Goal: Contribute content: Add original content to the website for others to see

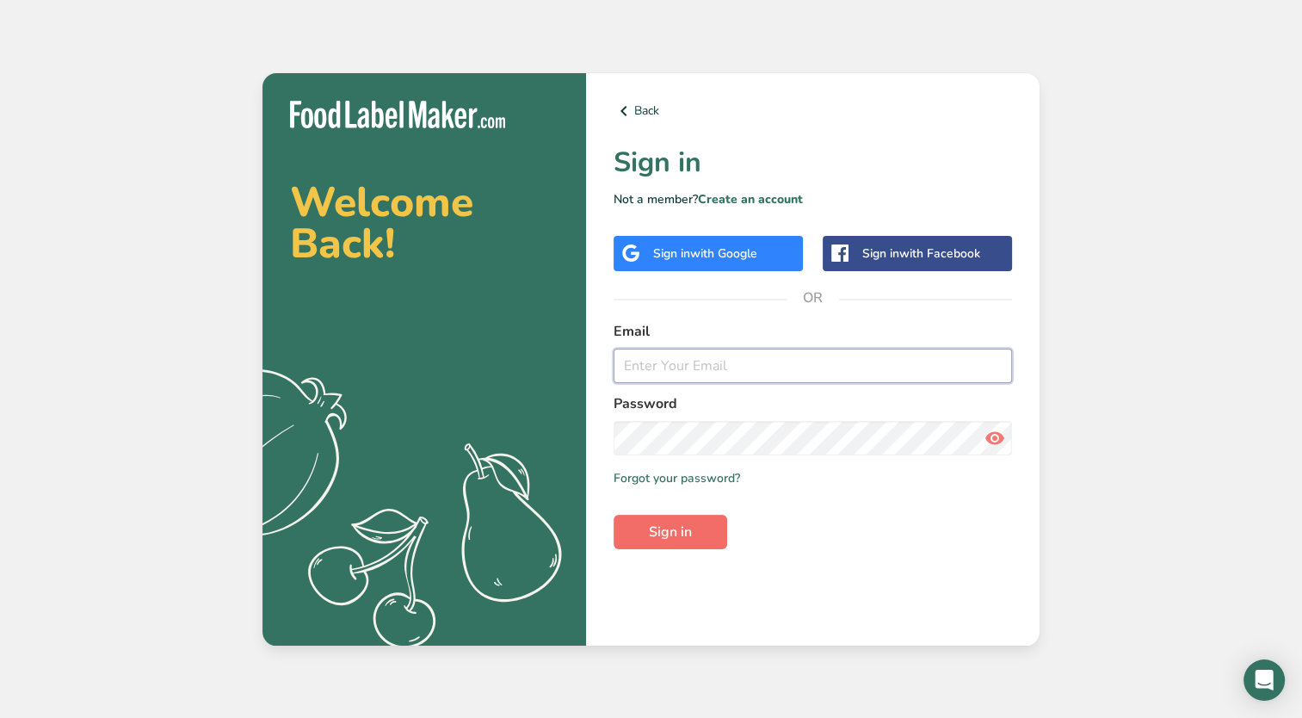
type input "[EMAIL_ADDRESS][DOMAIN_NAME]"
click at [665, 535] on span "Sign in" at bounding box center [670, 532] width 43 height 21
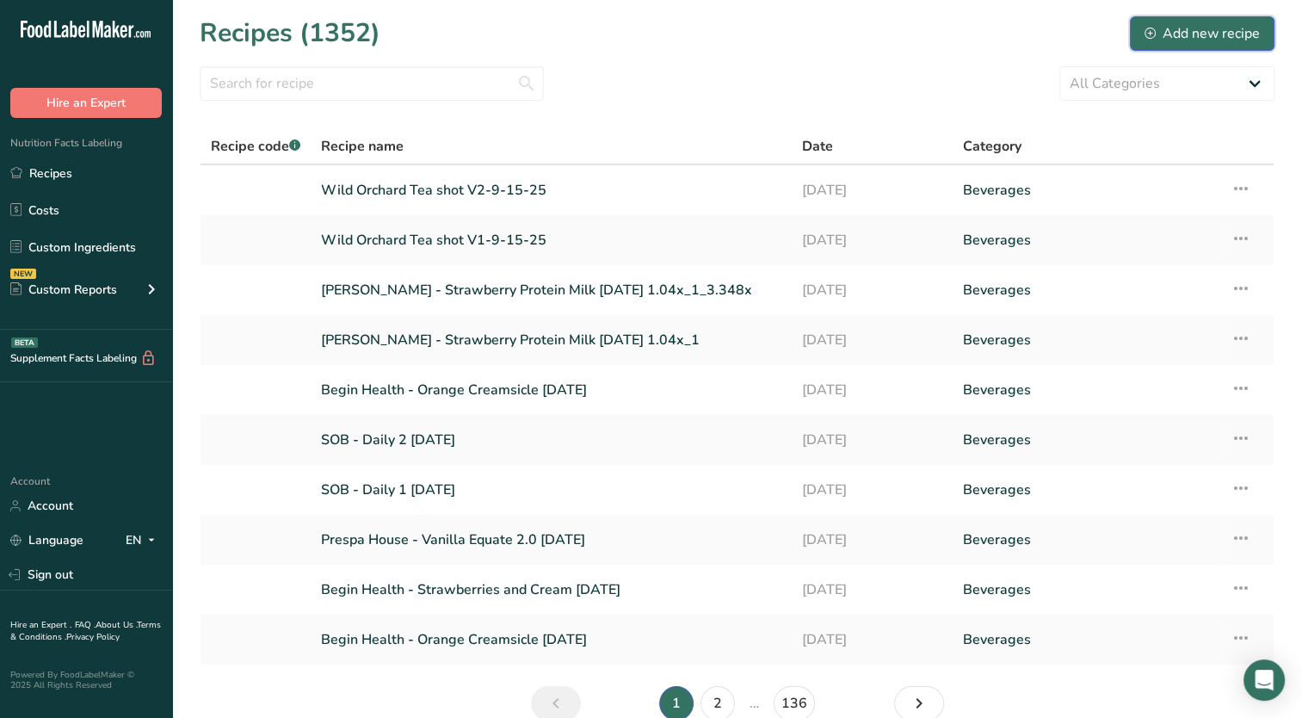
click at [1173, 26] on div "Add new recipe" at bounding box center [1202, 33] width 115 height 21
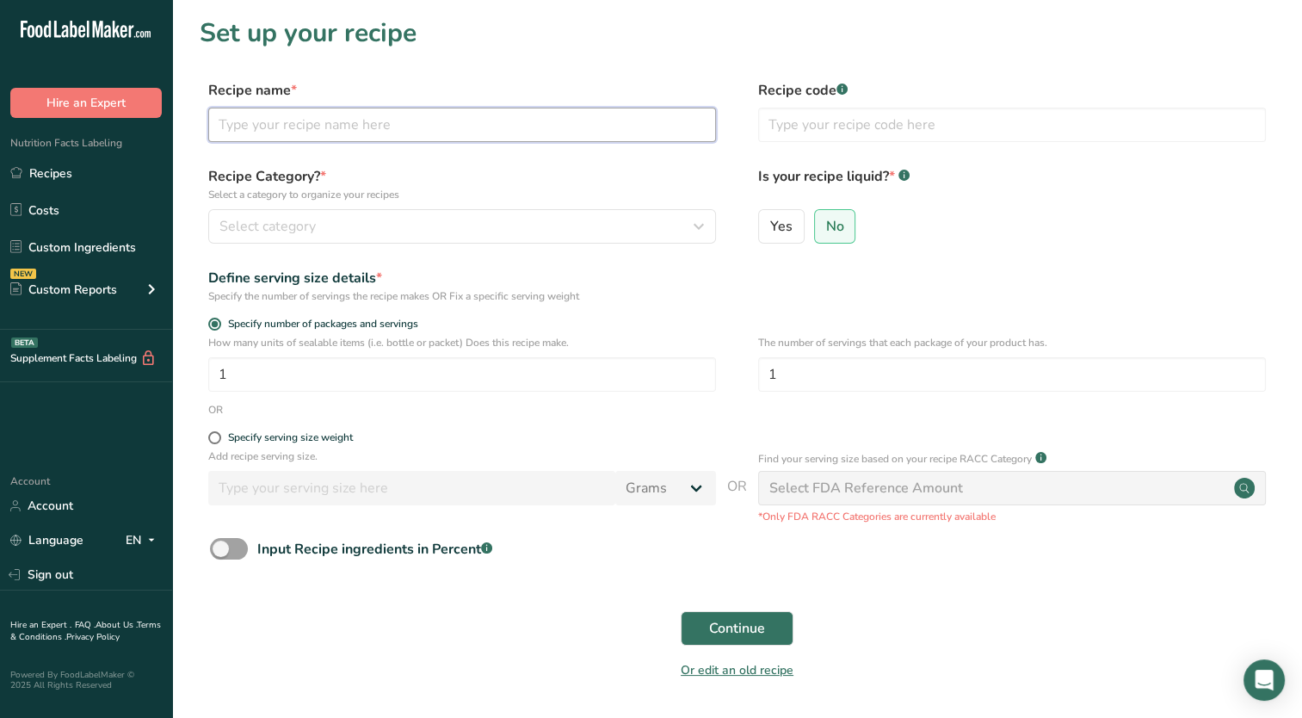
click at [429, 119] on input "text" at bounding box center [462, 125] width 508 height 34
type input "[PERSON_NAME] - Sweetened Black Tea"
click at [776, 229] on span "Yes" at bounding box center [781, 226] width 22 height 17
click at [770, 229] on input "Yes" at bounding box center [764, 225] width 11 height 11
radio input "true"
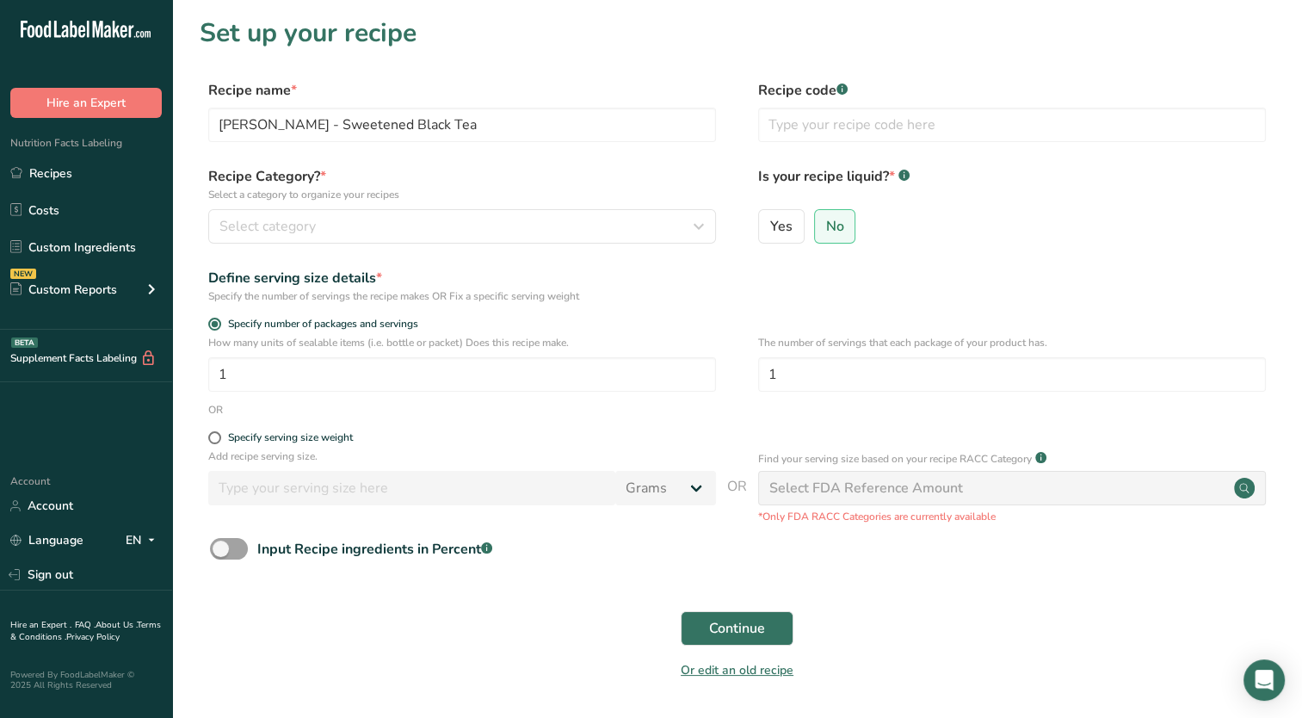
radio input "false"
select select "22"
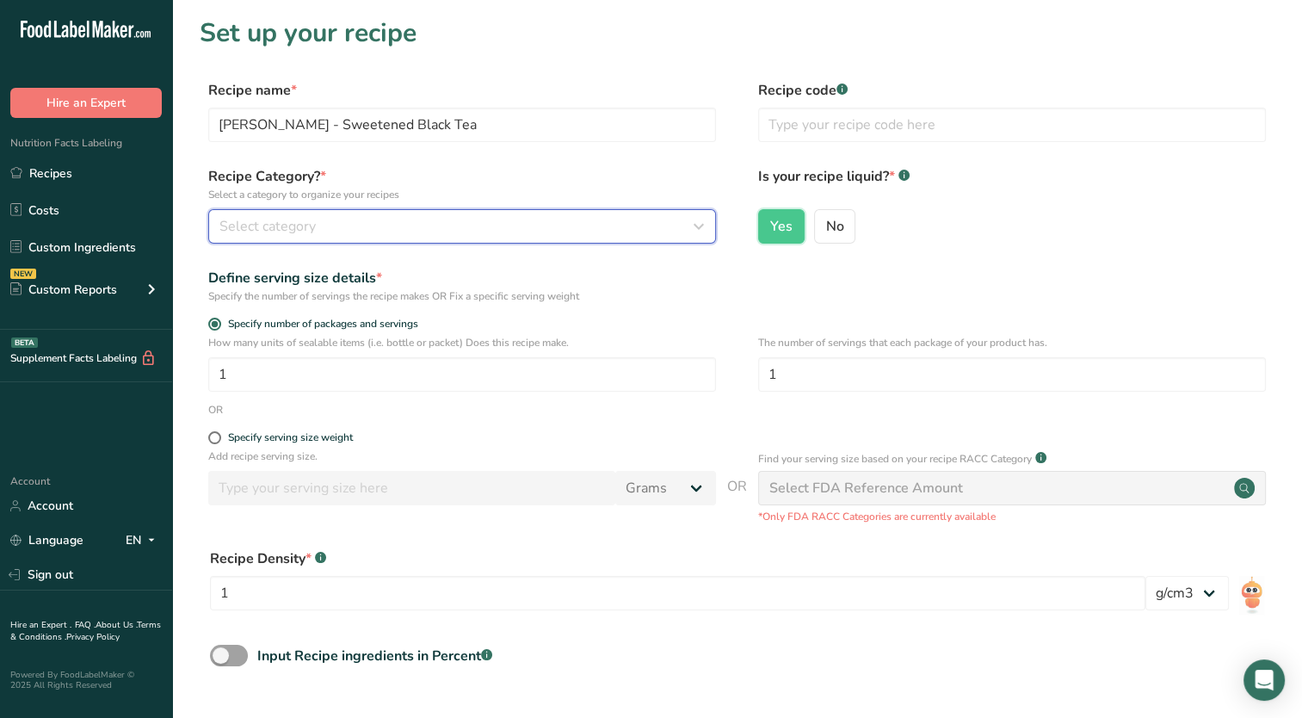
click at [553, 220] on div "Select category" at bounding box center [456, 226] width 475 height 21
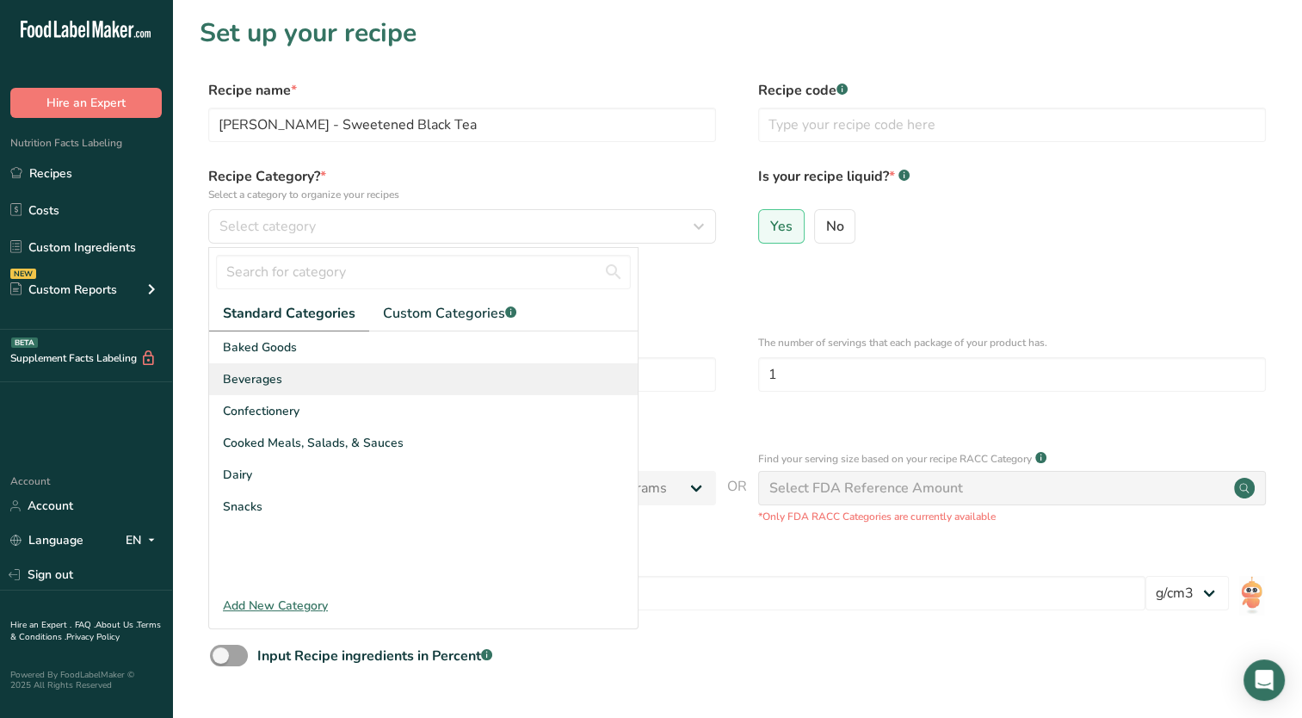
click at [349, 379] on div "Beverages" at bounding box center [423, 379] width 429 height 32
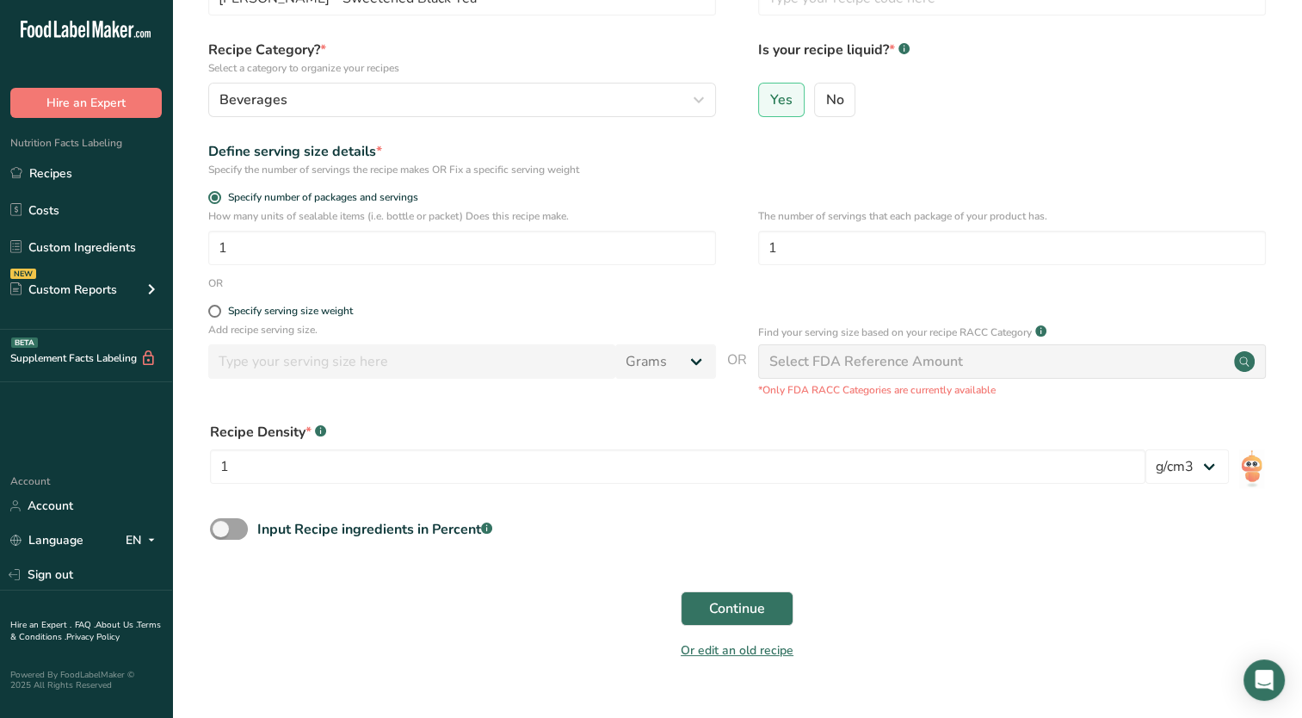
scroll to position [162, 0]
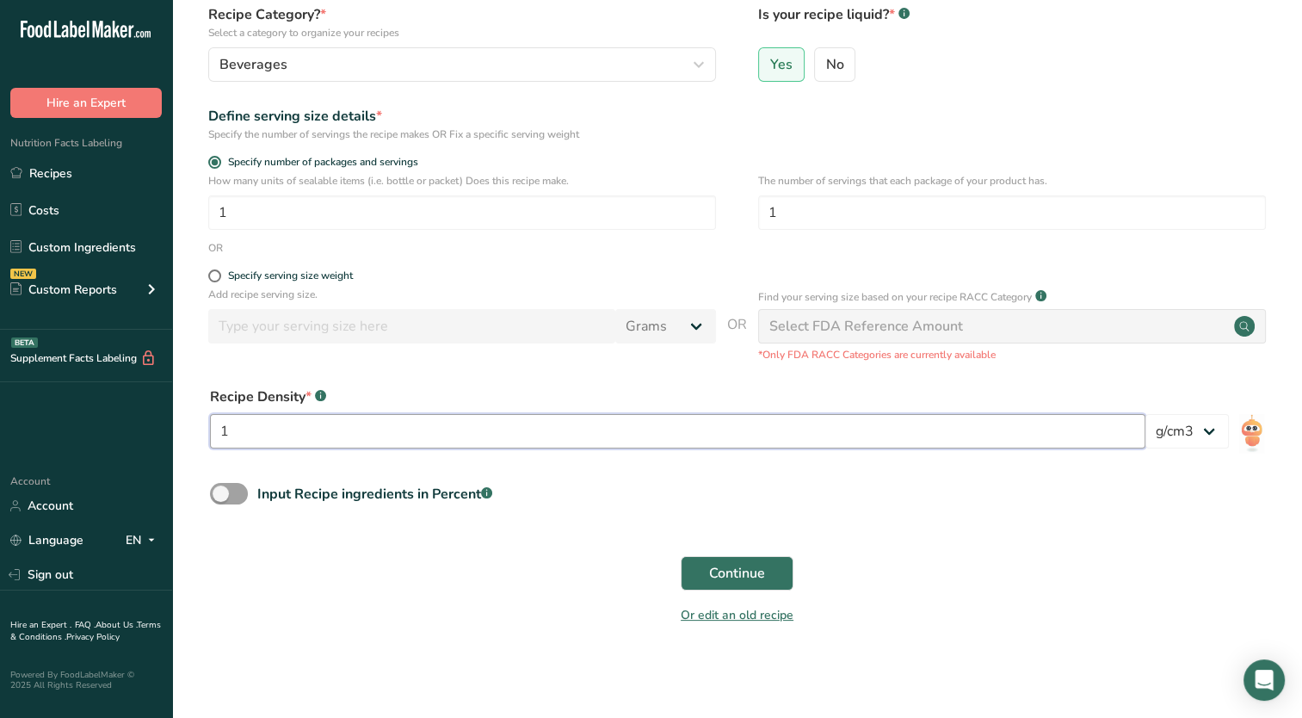
click at [355, 425] on input "1" at bounding box center [678, 431] width 936 height 34
type input "1.01"
click at [437, 611] on div "Or edit an old recipe" at bounding box center [737, 618] width 1075 height 34
click at [228, 492] on span at bounding box center [229, 494] width 38 height 22
click at [221, 492] on input "Input Recipe ingredients in Percent .a-a{fill:#347362;}.b-a{fill:#fff;}" at bounding box center [215, 493] width 11 height 11
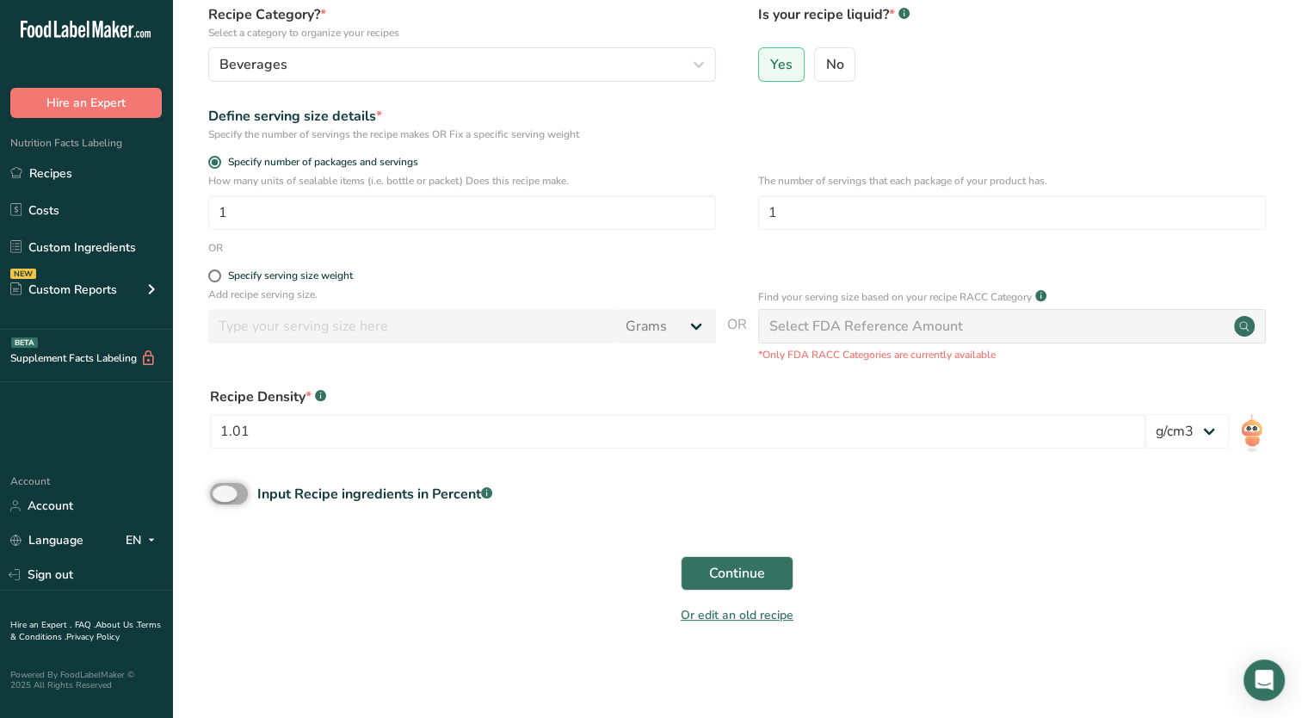
checkbox input "true"
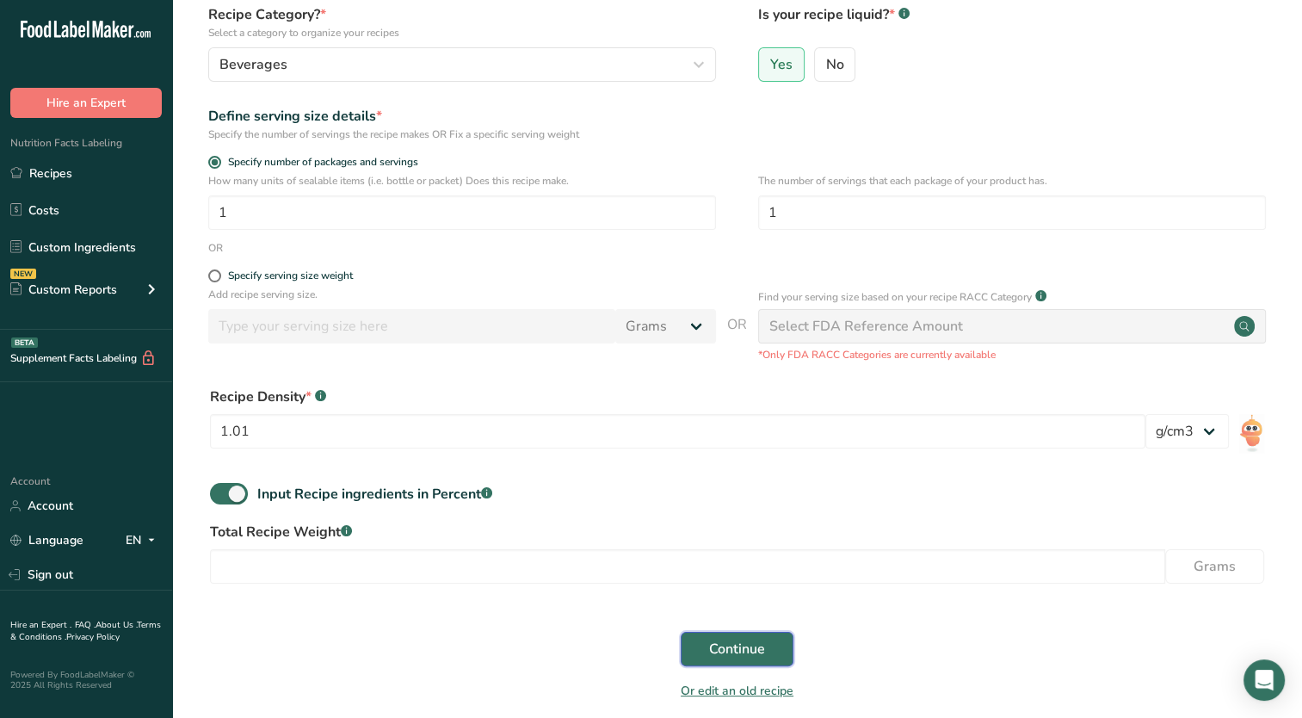
click at [729, 649] on span "Continue" at bounding box center [737, 649] width 56 height 21
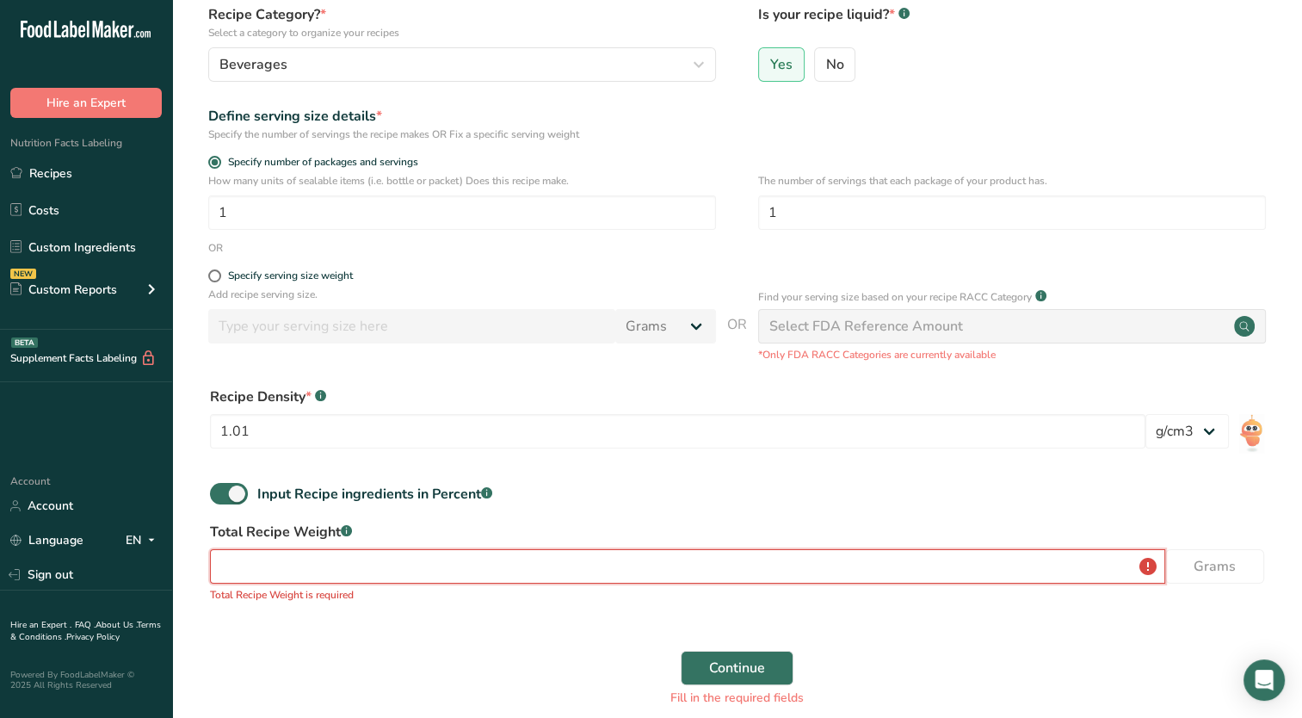
click at [683, 566] on input "number" at bounding box center [687, 566] width 955 height 34
click at [619, 568] on input "number" at bounding box center [687, 566] width 955 height 34
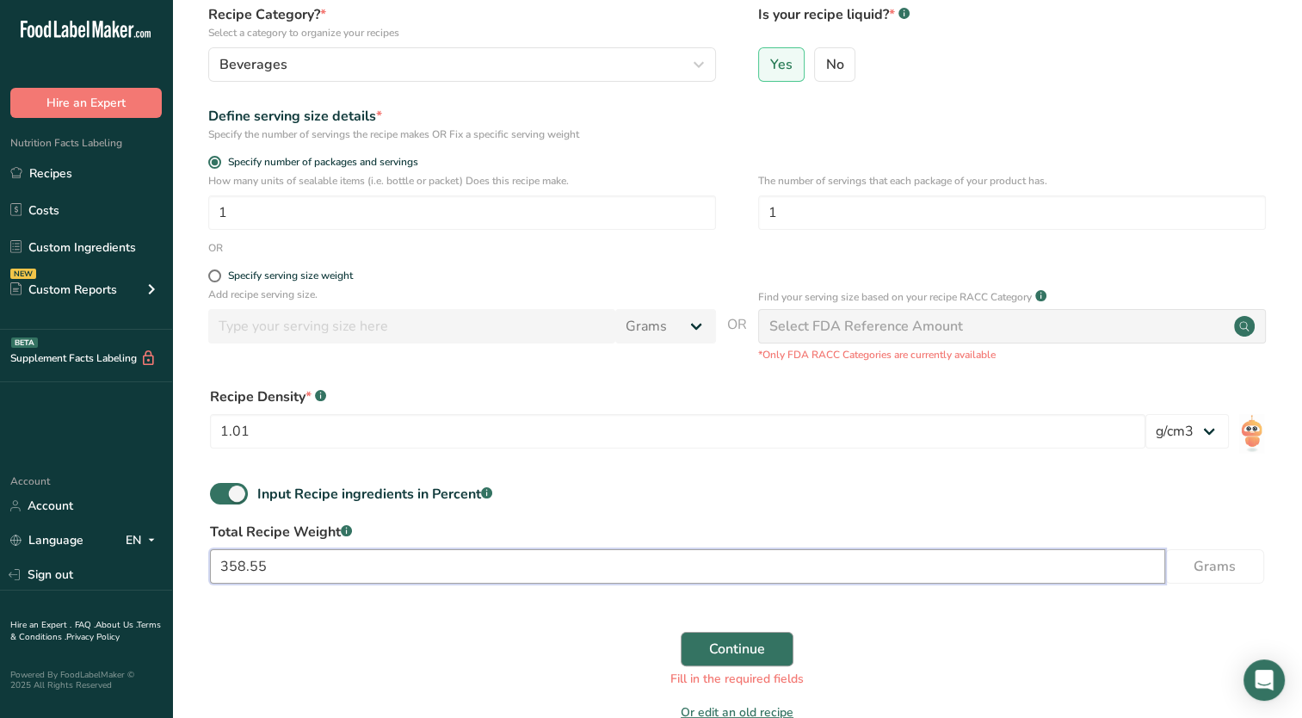
type input "358.55"
click at [751, 656] on span "Continue" at bounding box center [737, 649] width 56 height 21
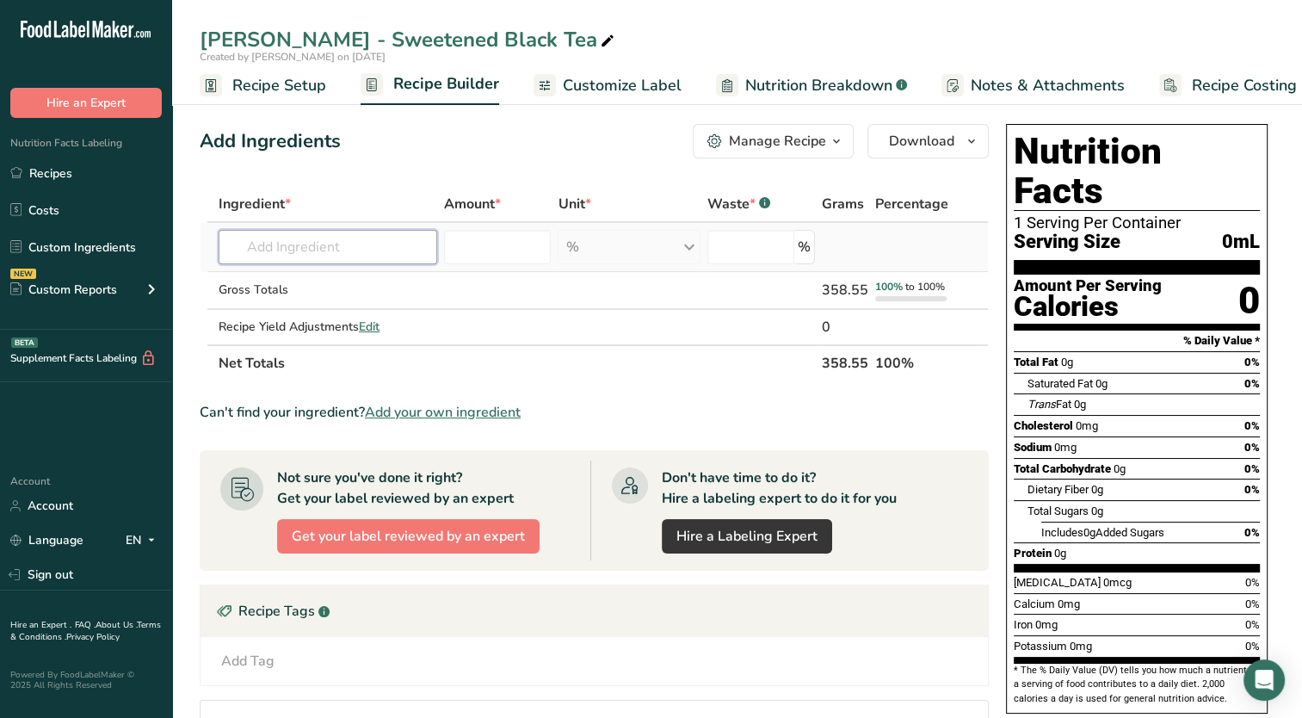
click at [334, 259] on input "text" at bounding box center [328, 247] width 219 height 34
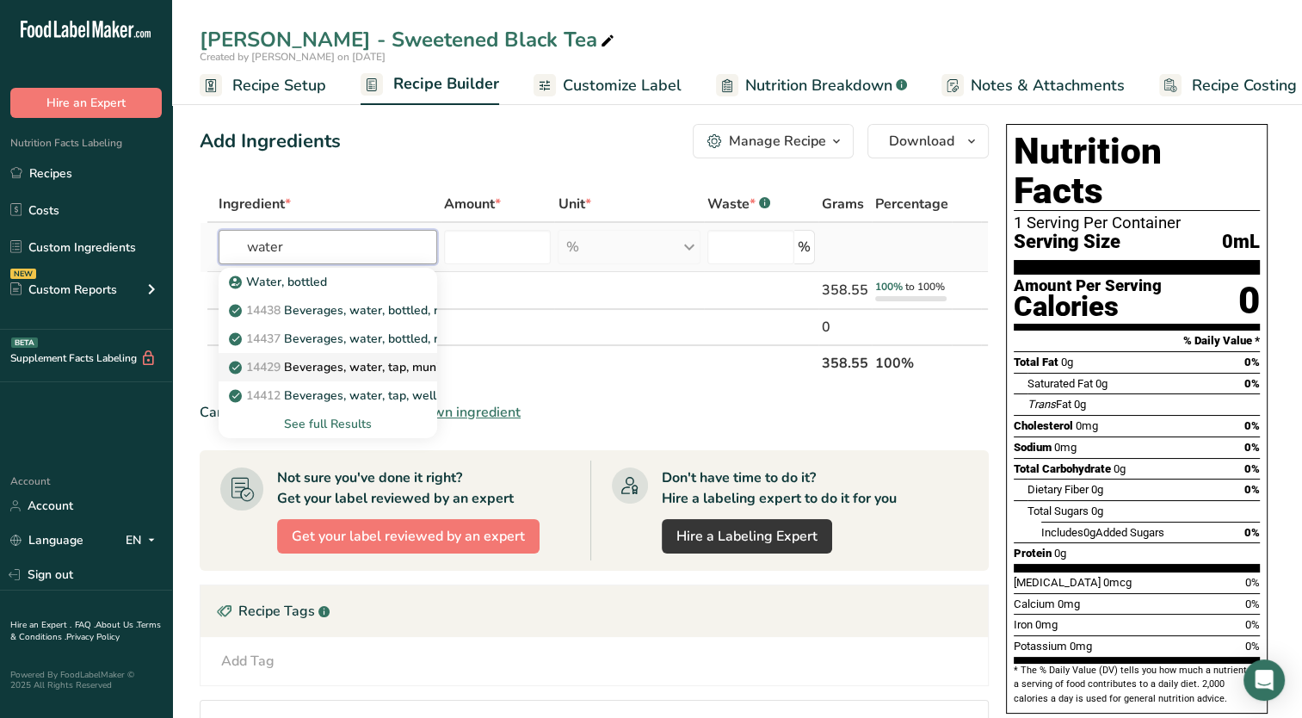
type input "water"
click at [374, 366] on p "14429 [GEOGRAPHIC_DATA], water, tap, municipal" at bounding box center [348, 367] width 232 height 18
type input "Beverages, water, tap, municipal"
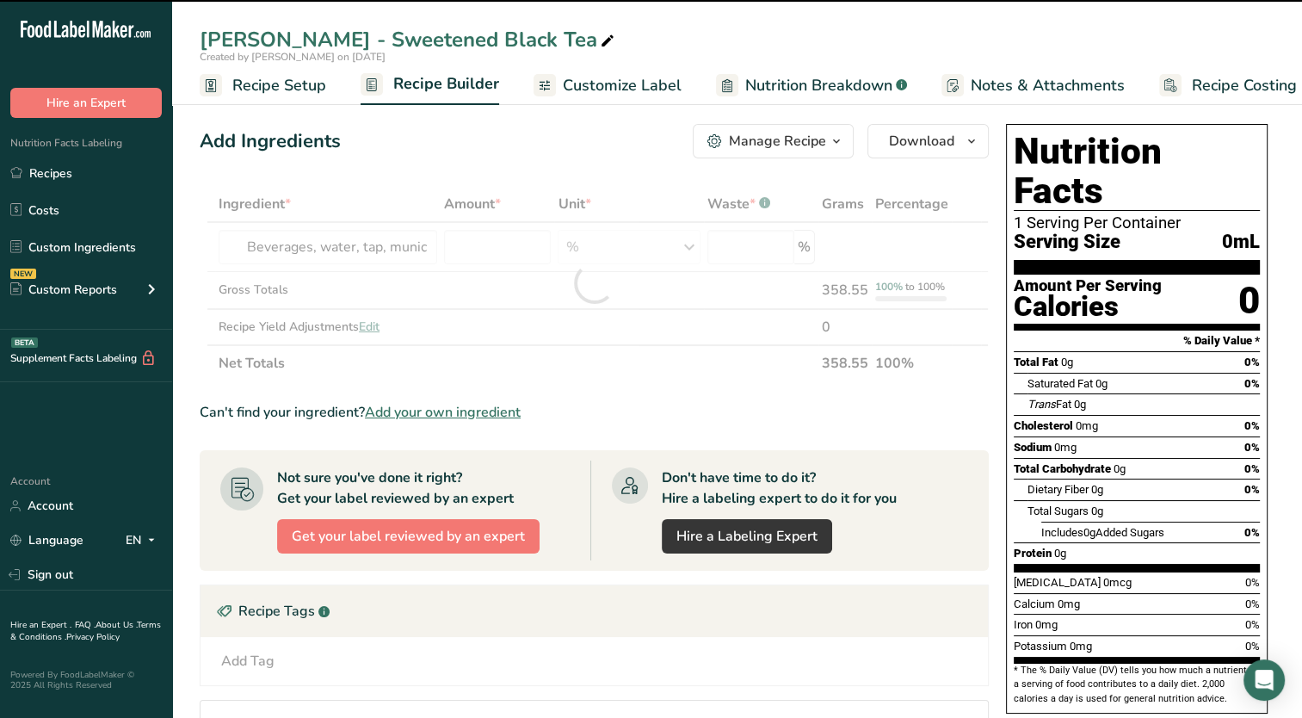
type input "0"
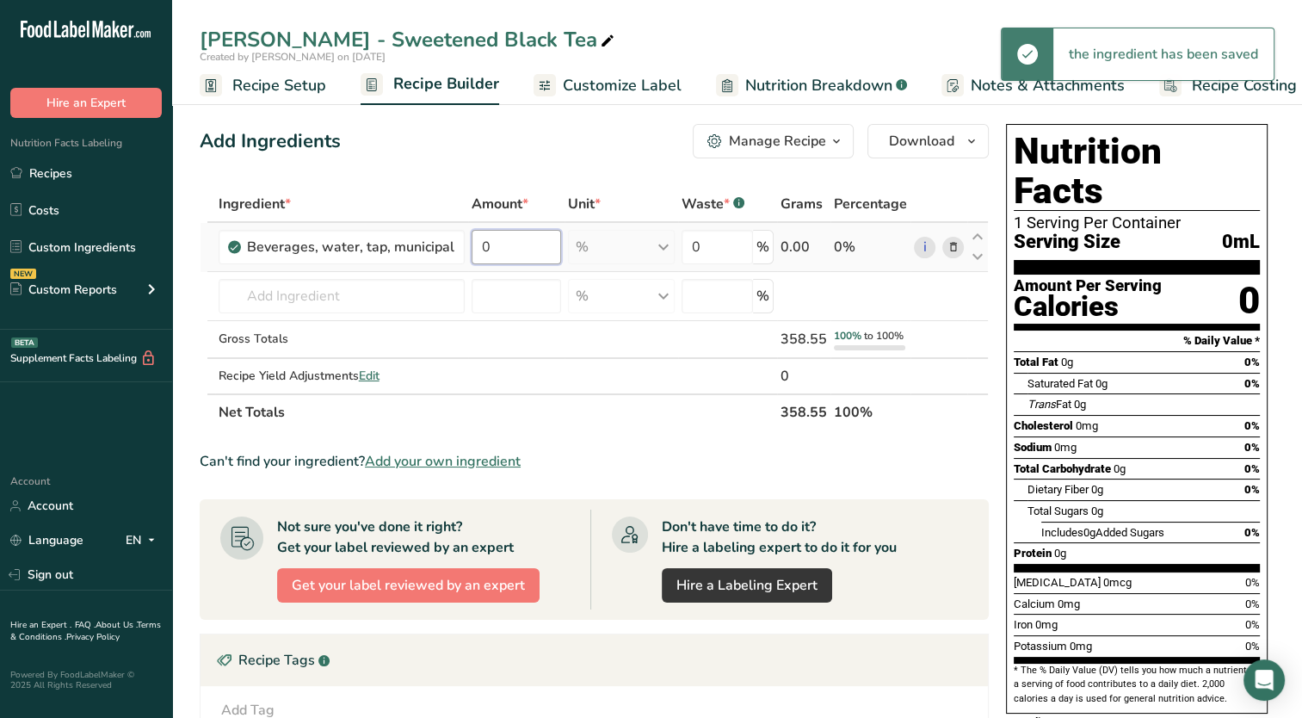
click at [522, 253] on input "0" at bounding box center [517, 247] width 90 height 34
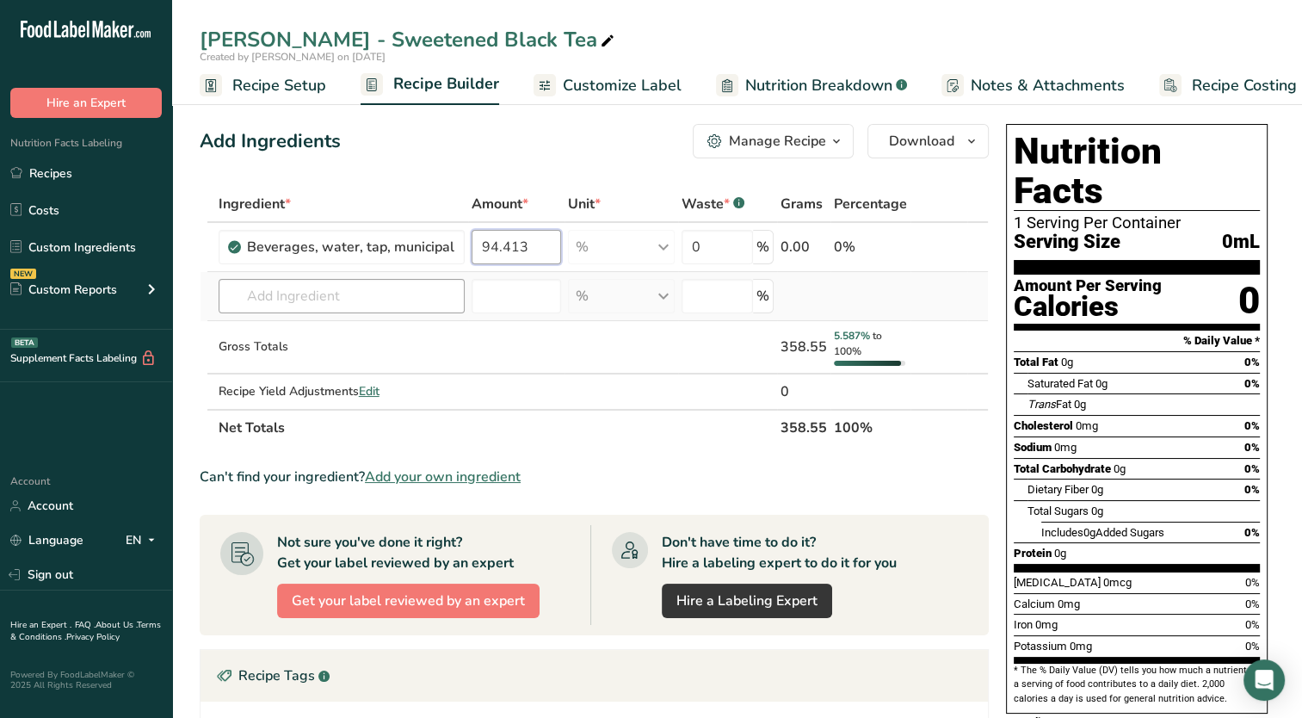
type input "94.413"
click at [420, 308] on div "Ingredient * Amount * Unit * Waste * .a-a{fill:#347362;}.b-a{fill:#fff;} Grams …" at bounding box center [594, 316] width 789 height 260
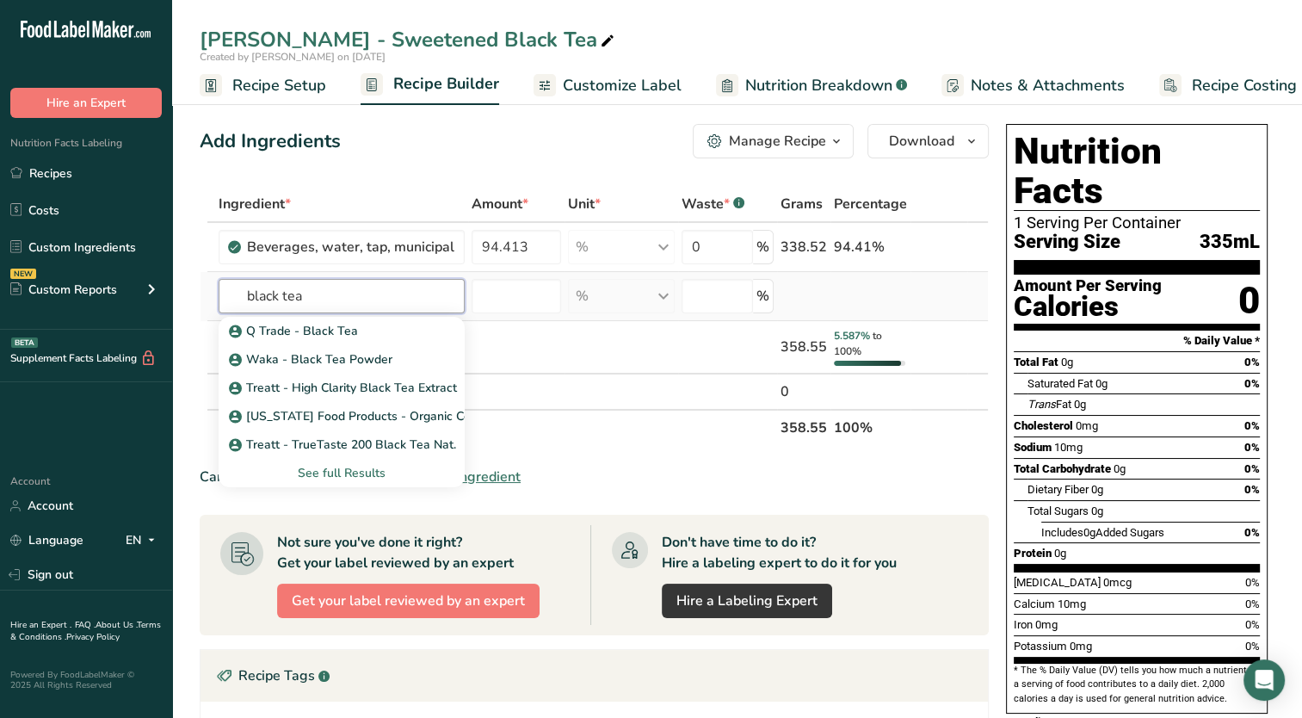
type input "black tea"
click at [320, 473] on div "See full Results" at bounding box center [341, 473] width 219 height 18
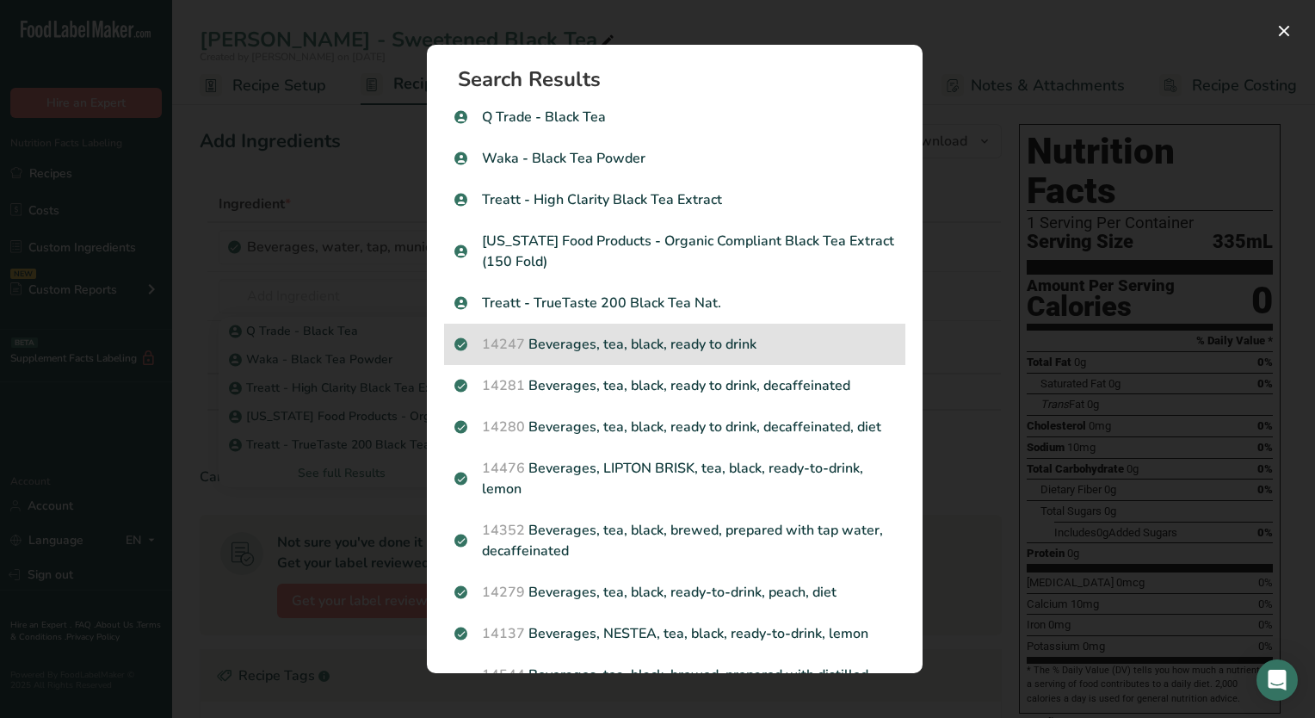
click at [596, 350] on p "14247 Beverages, tea, black, ready to drink" at bounding box center [674, 344] width 441 height 21
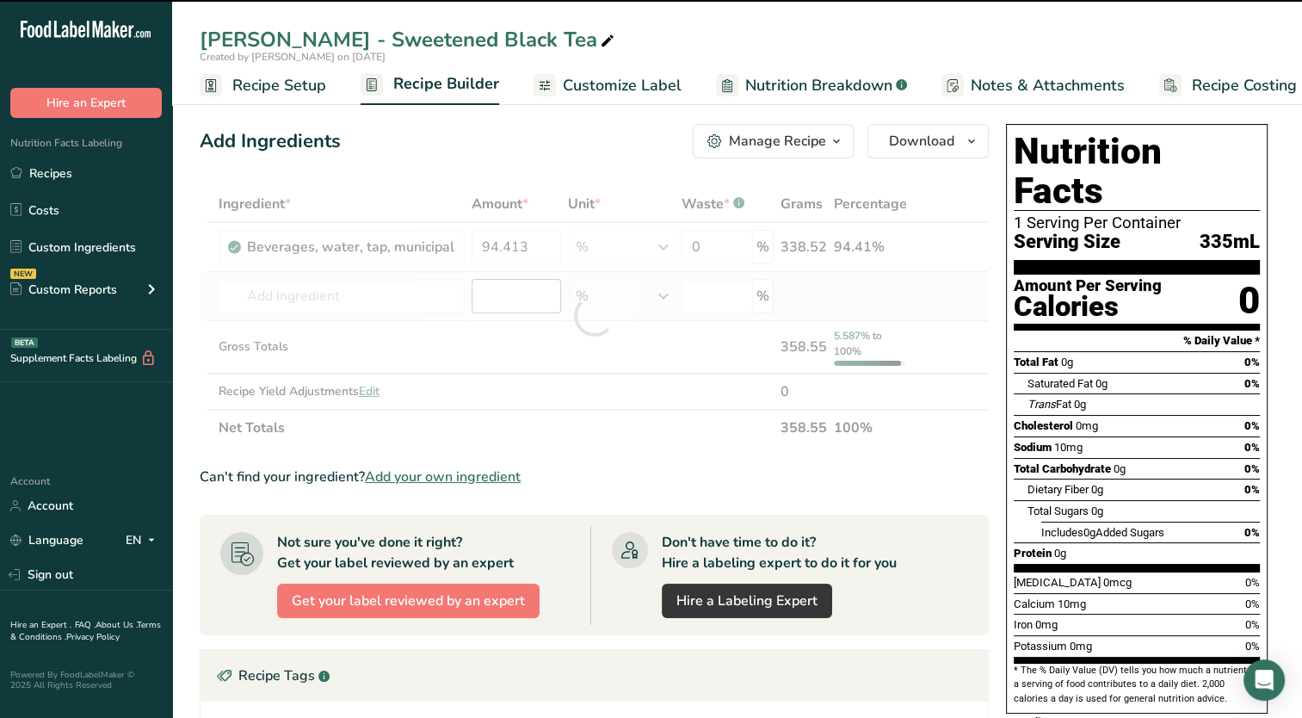
type input "0"
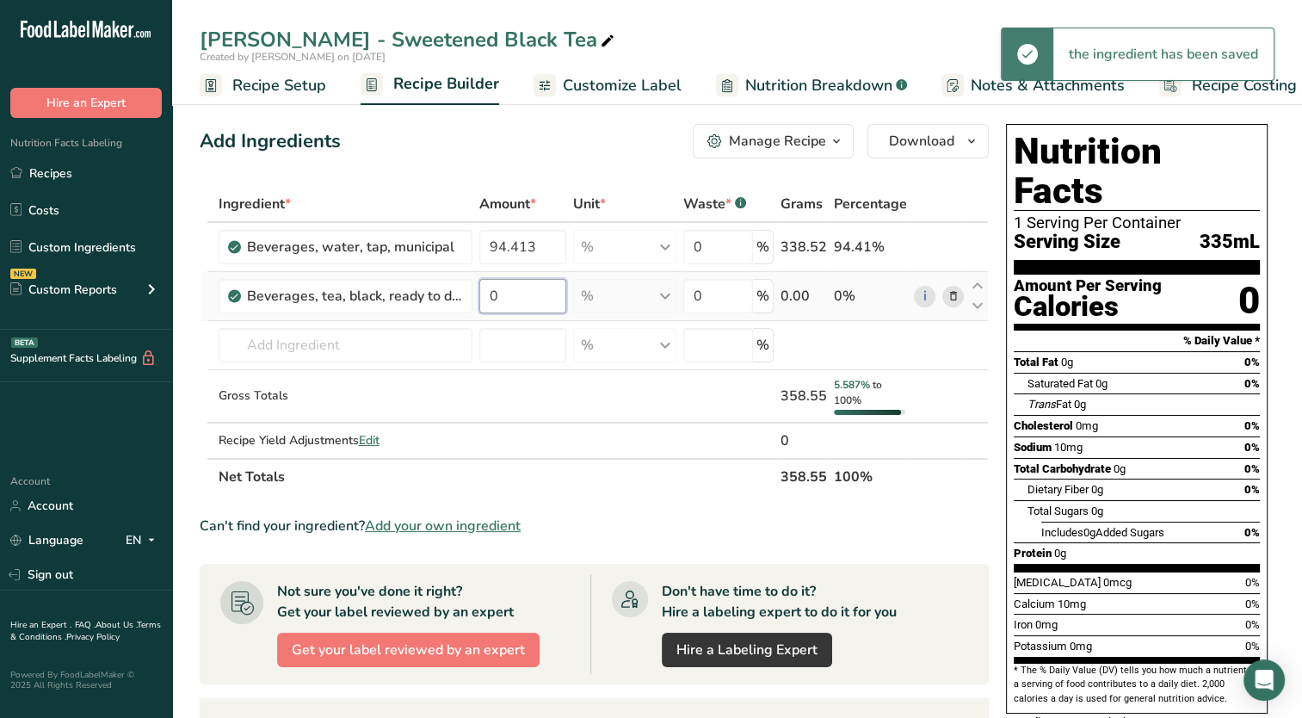
click at [508, 298] on input "0" at bounding box center [523, 296] width 88 height 34
type input "0.669"
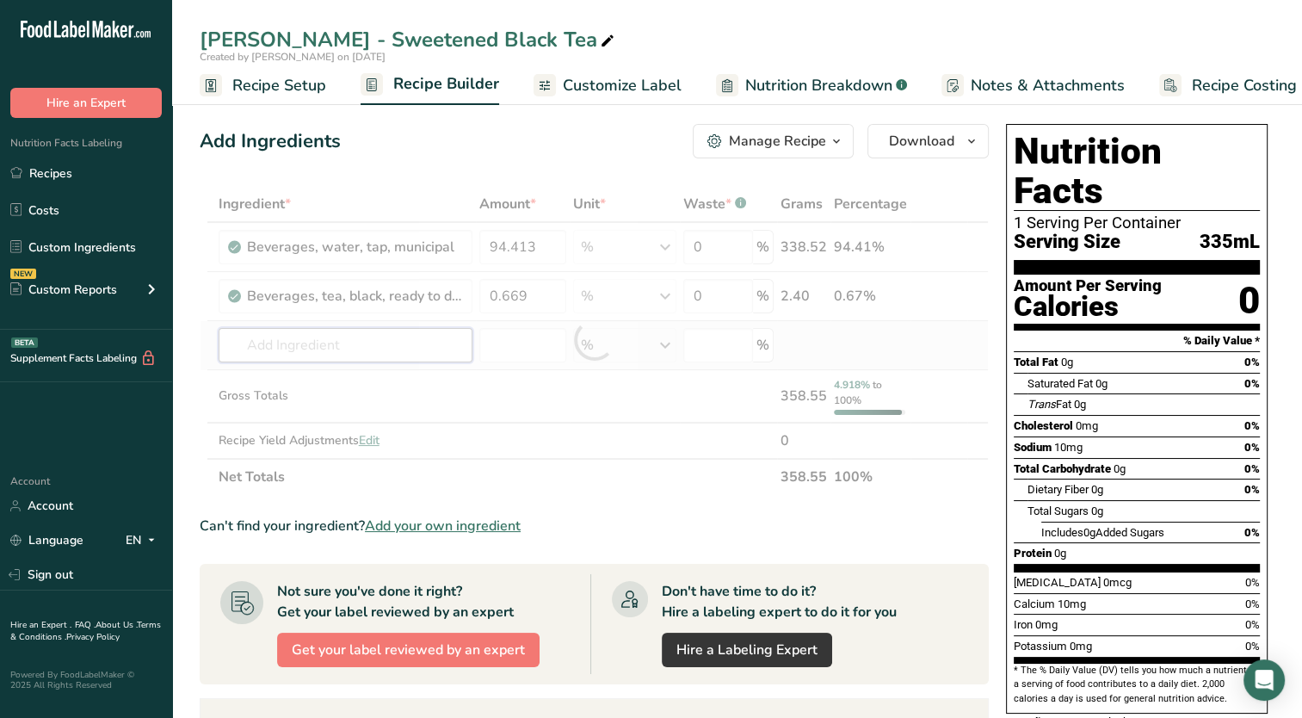
click at [413, 348] on div "Ingredient * Amount * Unit * Waste * .a-a{fill:#347362;}.b-a{fill:#fff;} Grams …" at bounding box center [594, 340] width 789 height 309
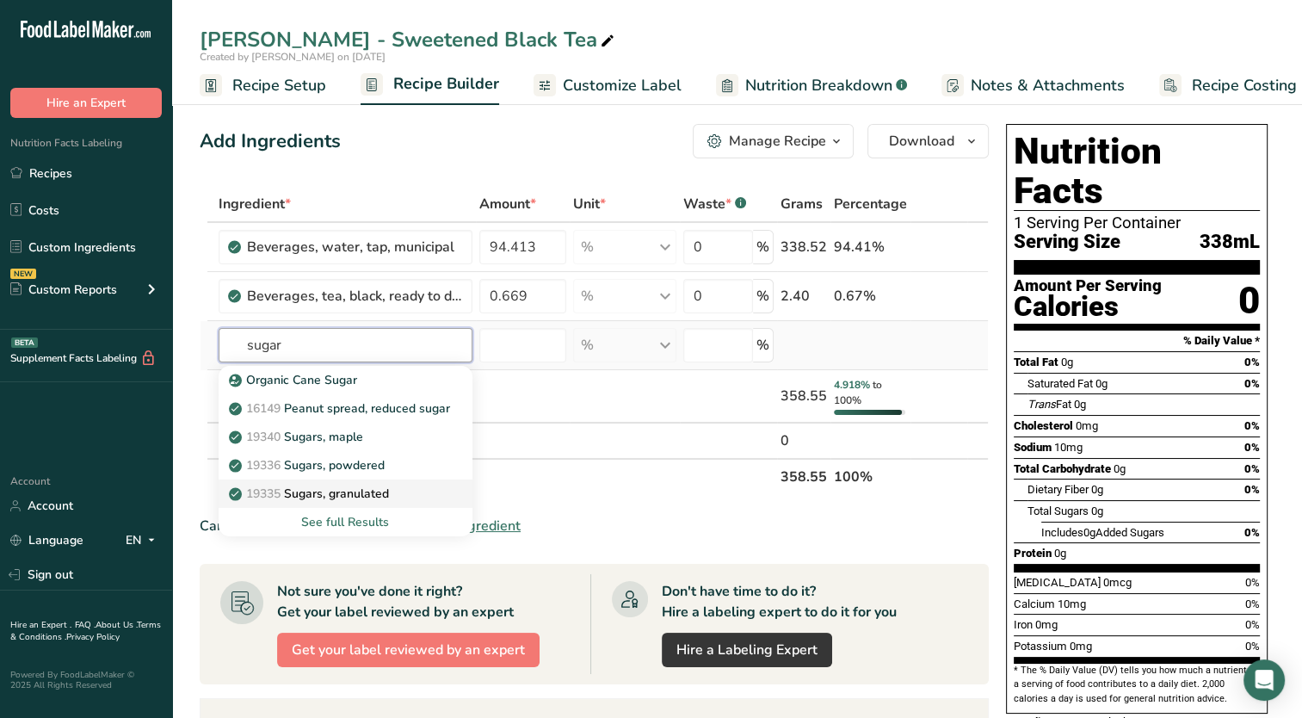
type input "sugar"
click at [412, 498] on div "19335 [GEOGRAPHIC_DATA], granulated" at bounding box center [331, 494] width 199 height 18
type input "Sugars, granulated"
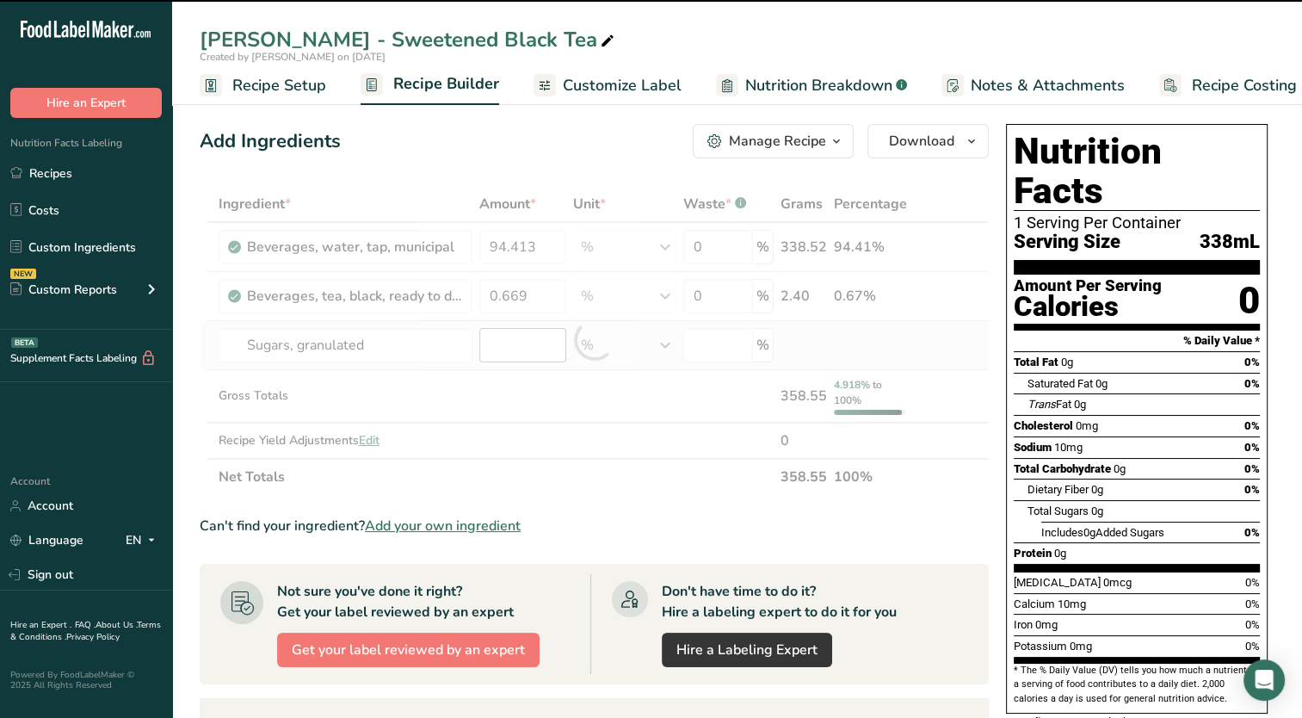
type input "0"
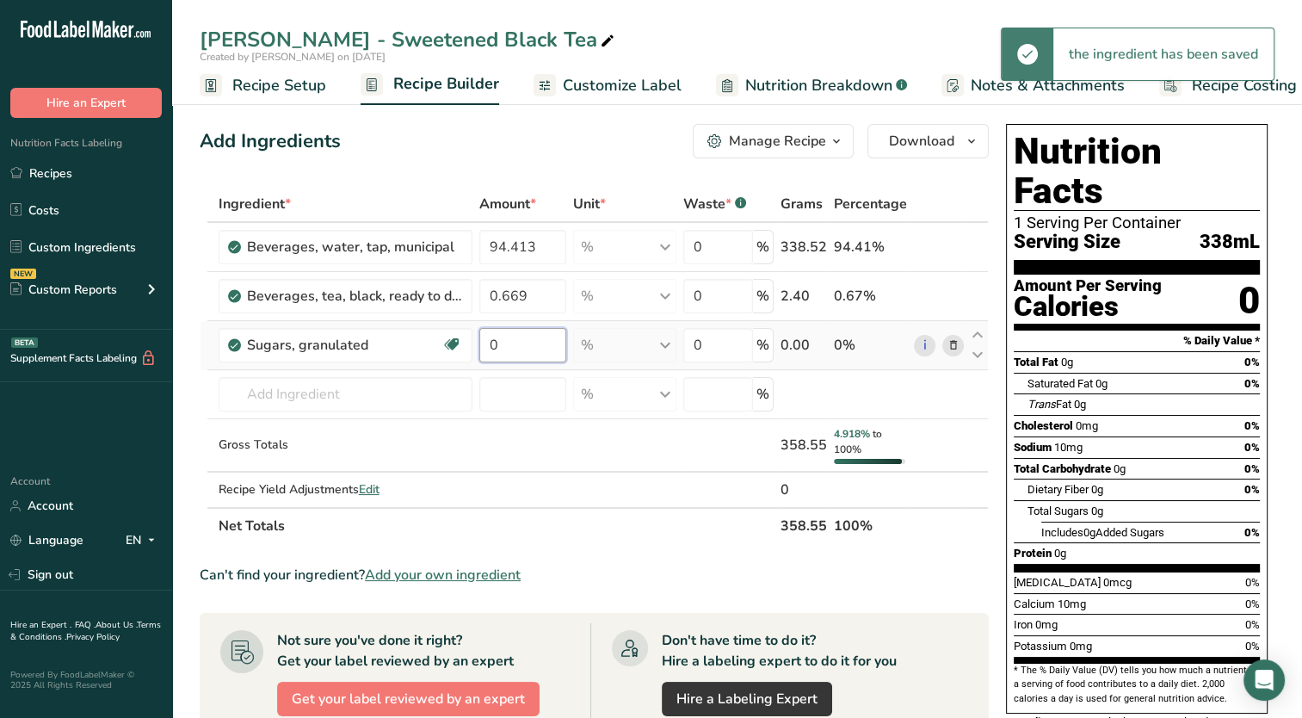
click at [526, 349] on input "0" at bounding box center [523, 345] width 88 height 34
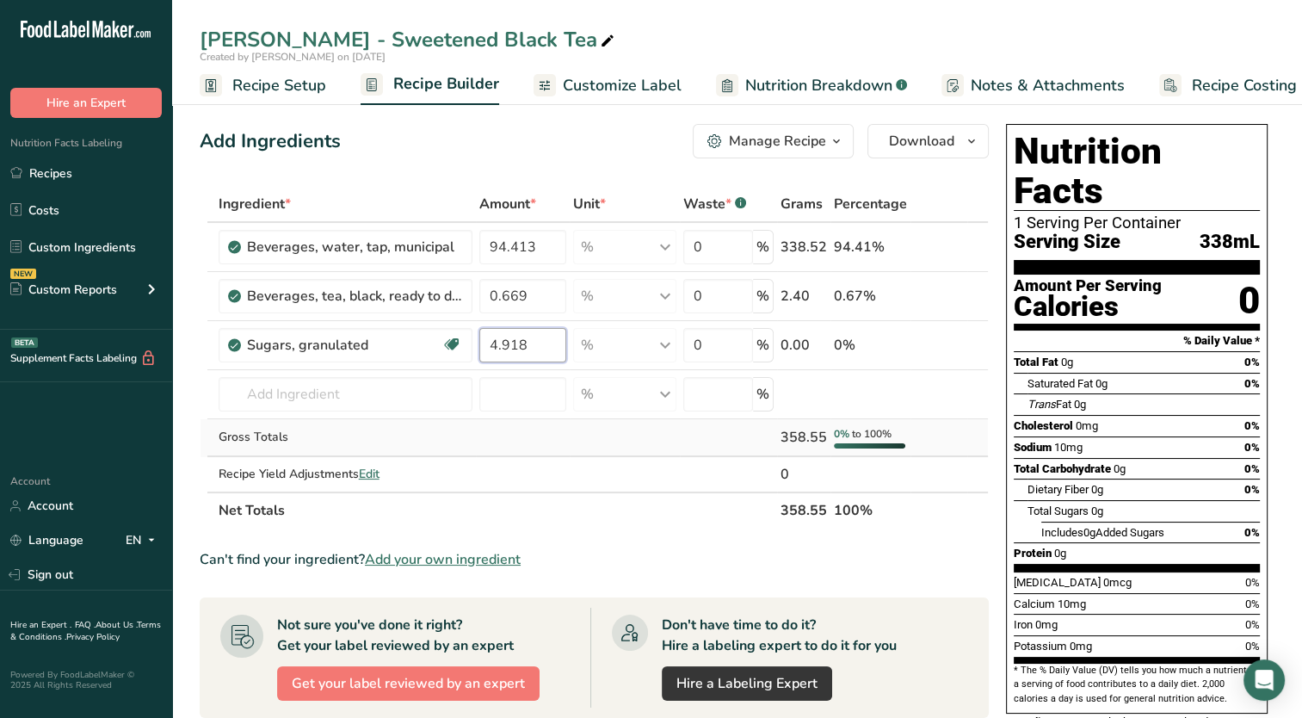
type input "4.918"
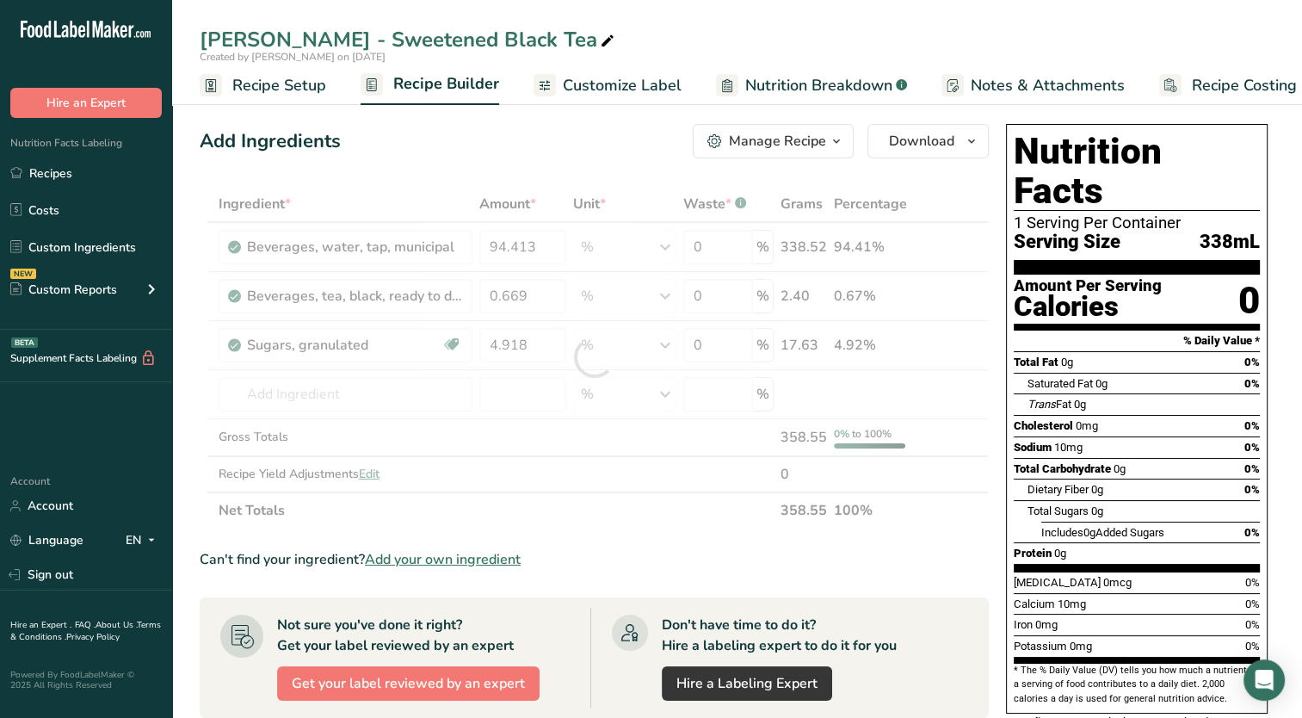
click at [595, 443] on div "Ingredient * Amount * Unit * Waste * .a-a{fill:#347362;}.b-a{fill:#fff;} Grams …" at bounding box center [594, 357] width 789 height 343
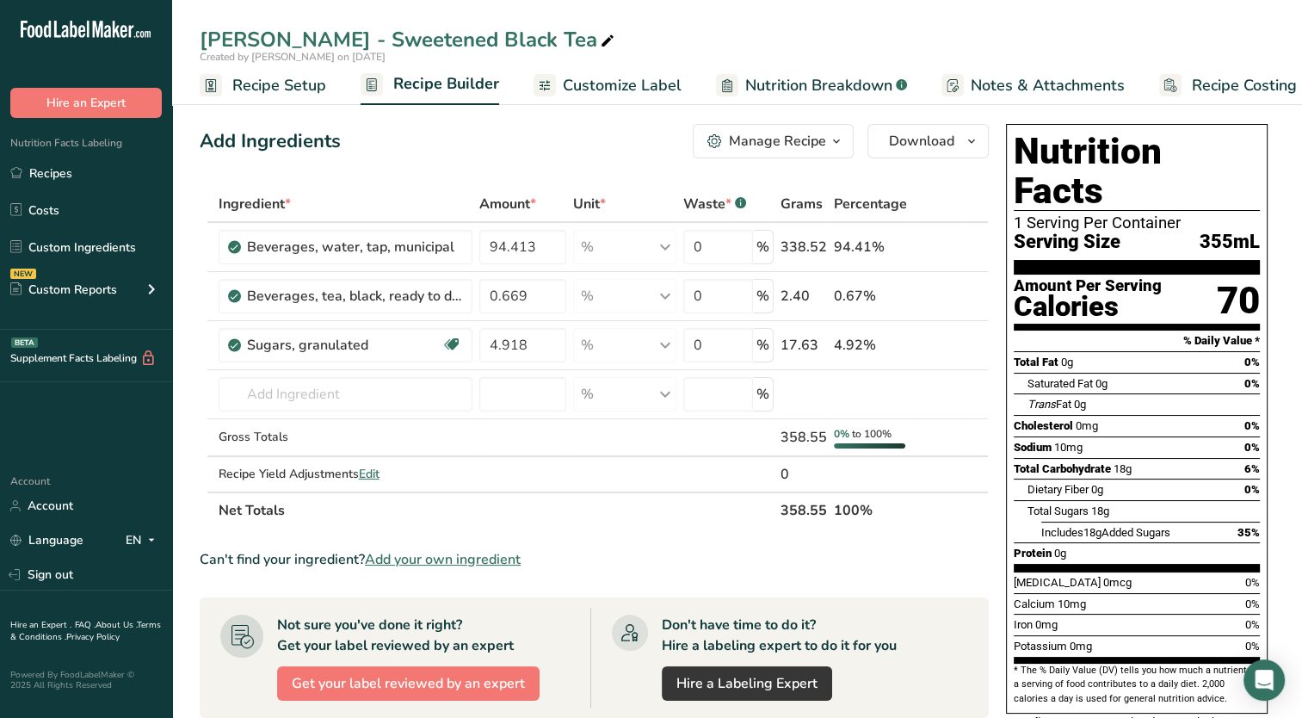
click at [609, 88] on span "Customize Label" at bounding box center [622, 85] width 119 height 23
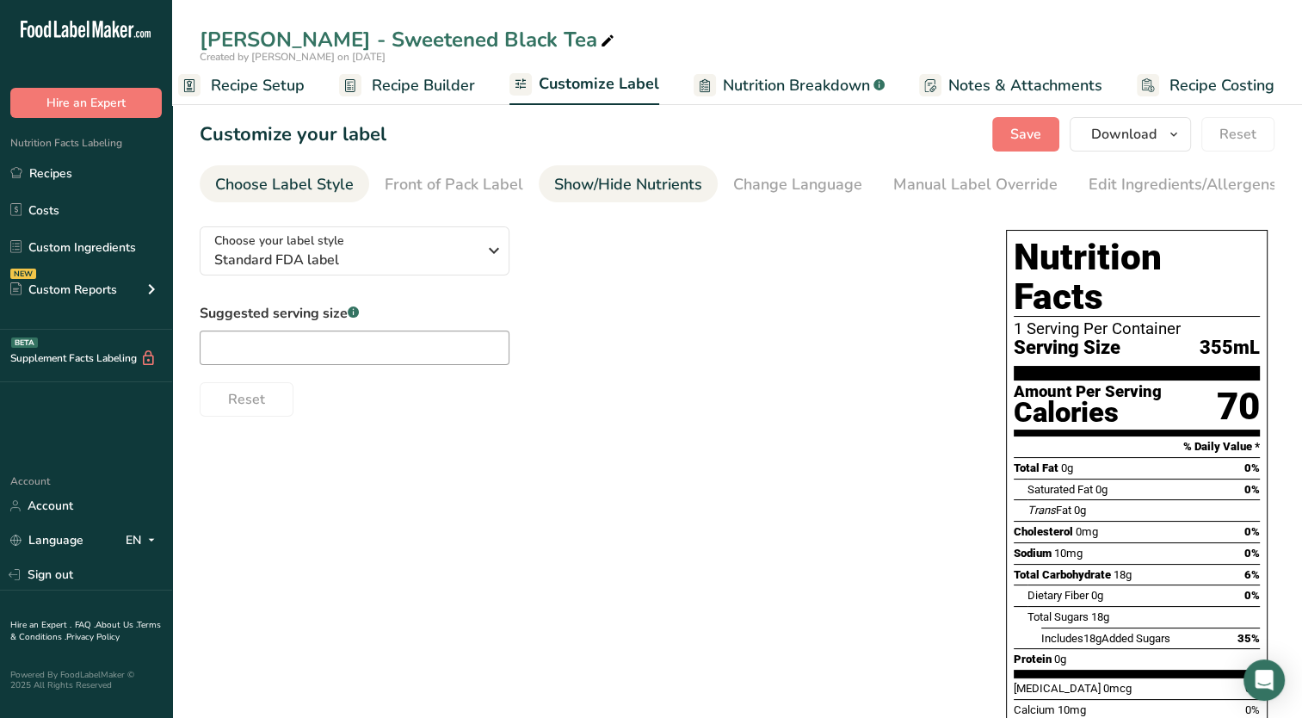
click at [643, 177] on div "Show/Hide Nutrients" at bounding box center [628, 184] width 148 height 23
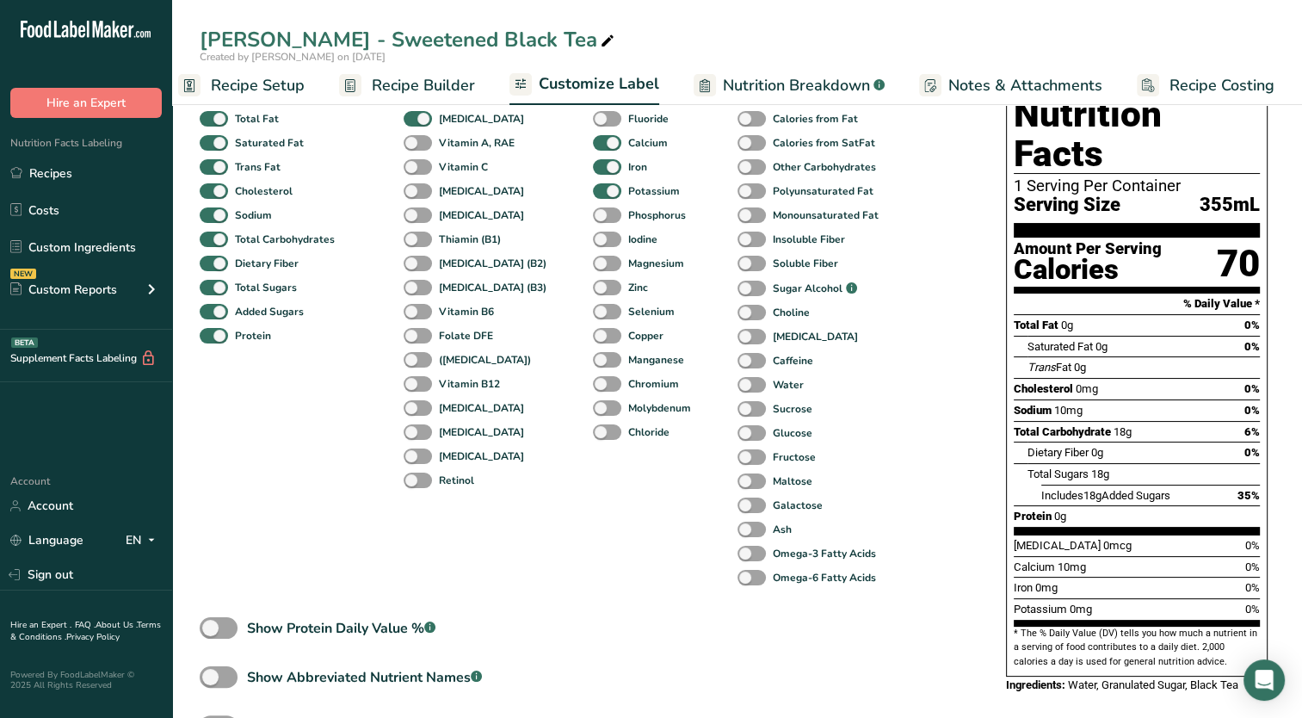
scroll to position [172, 0]
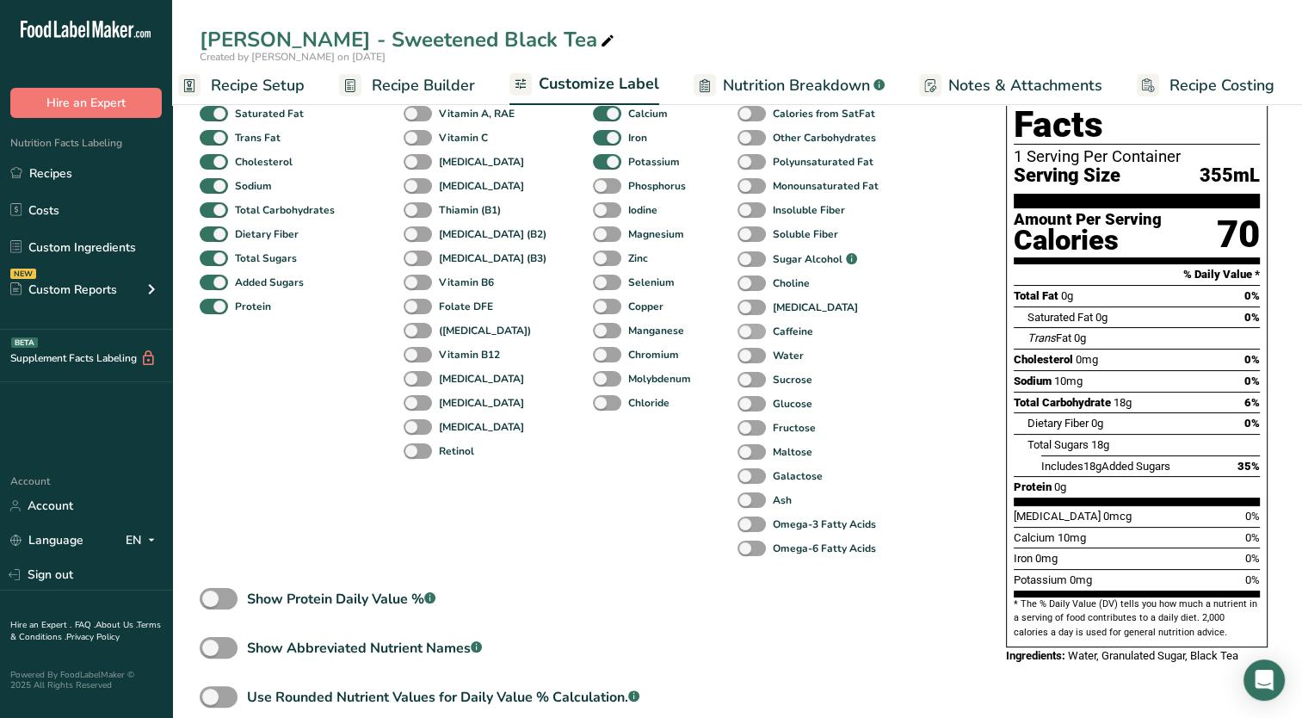
click at [738, 338] on span at bounding box center [752, 332] width 28 height 16
click at [738, 337] on input "Caffeine" at bounding box center [743, 330] width 11 height 11
checkbox input "true"
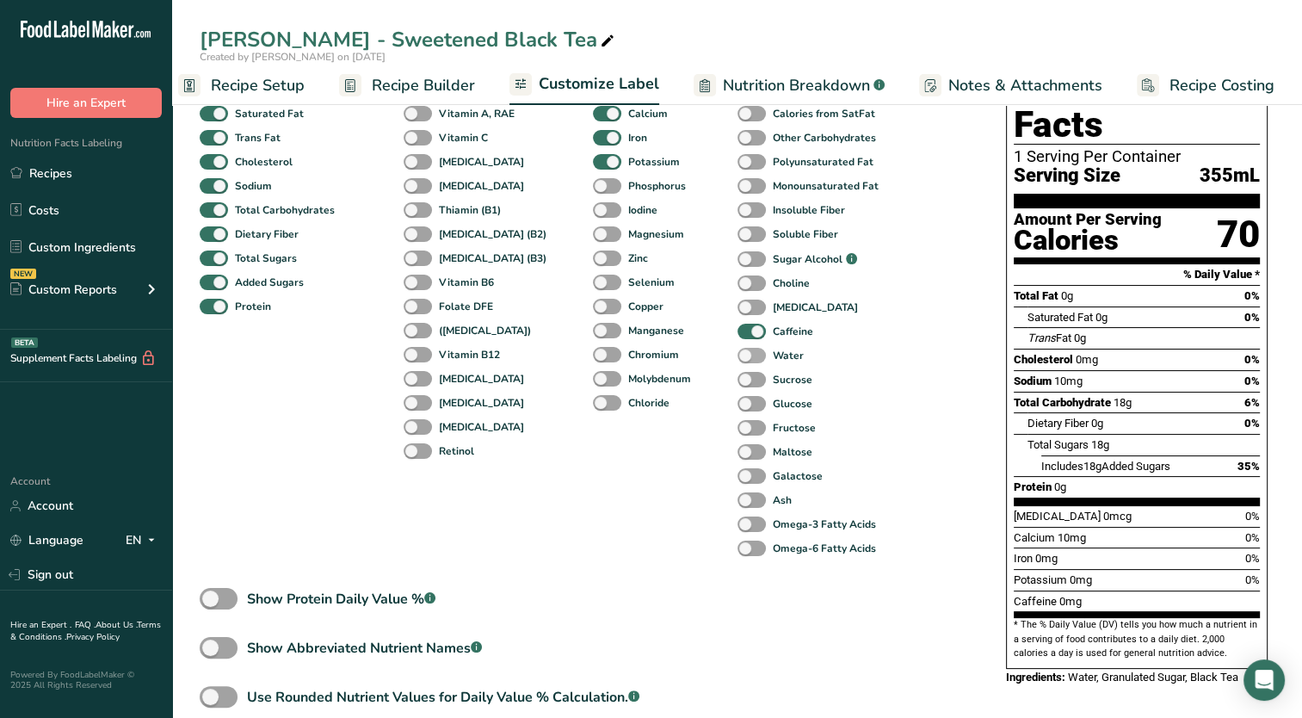
click at [773, 361] on b "Water" at bounding box center [788, 355] width 31 height 15
click at [749, 361] on input "Water" at bounding box center [743, 354] width 11 height 11
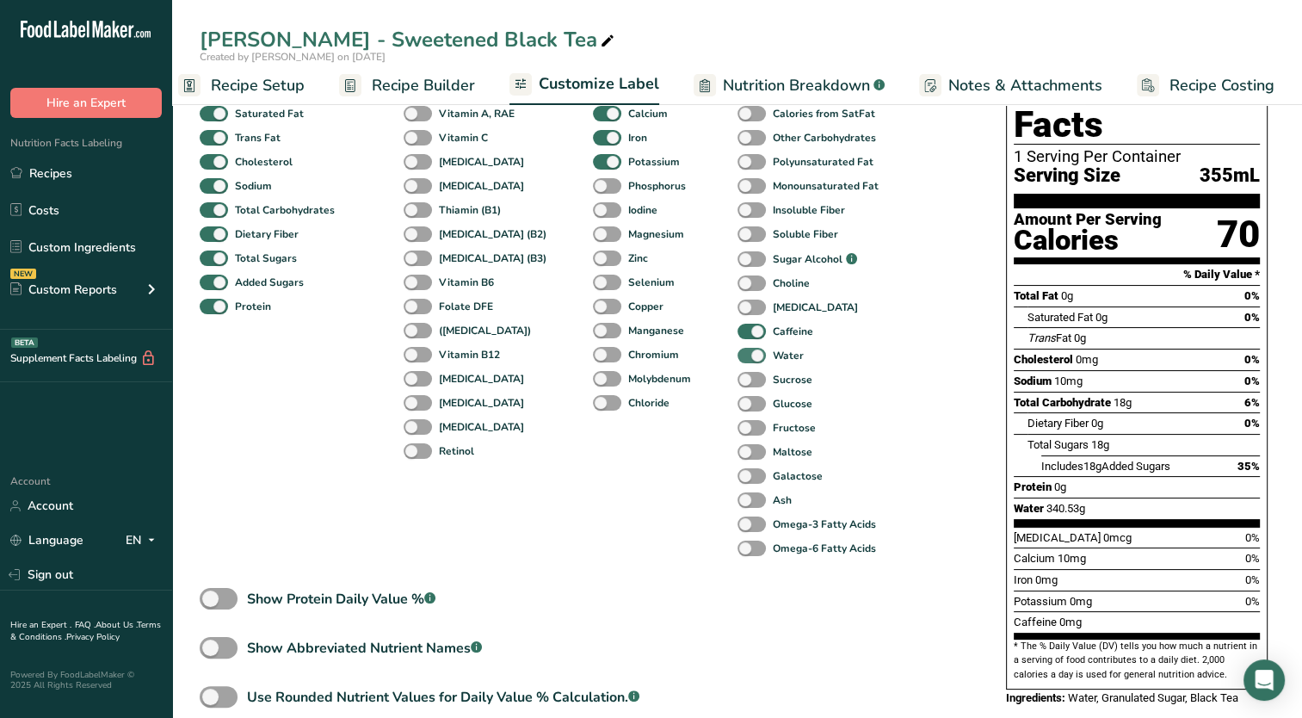
click at [738, 356] on span at bounding box center [752, 356] width 28 height 16
click at [738, 356] on input "Water" at bounding box center [743, 354] width 11 height 11
checkbox input "false"
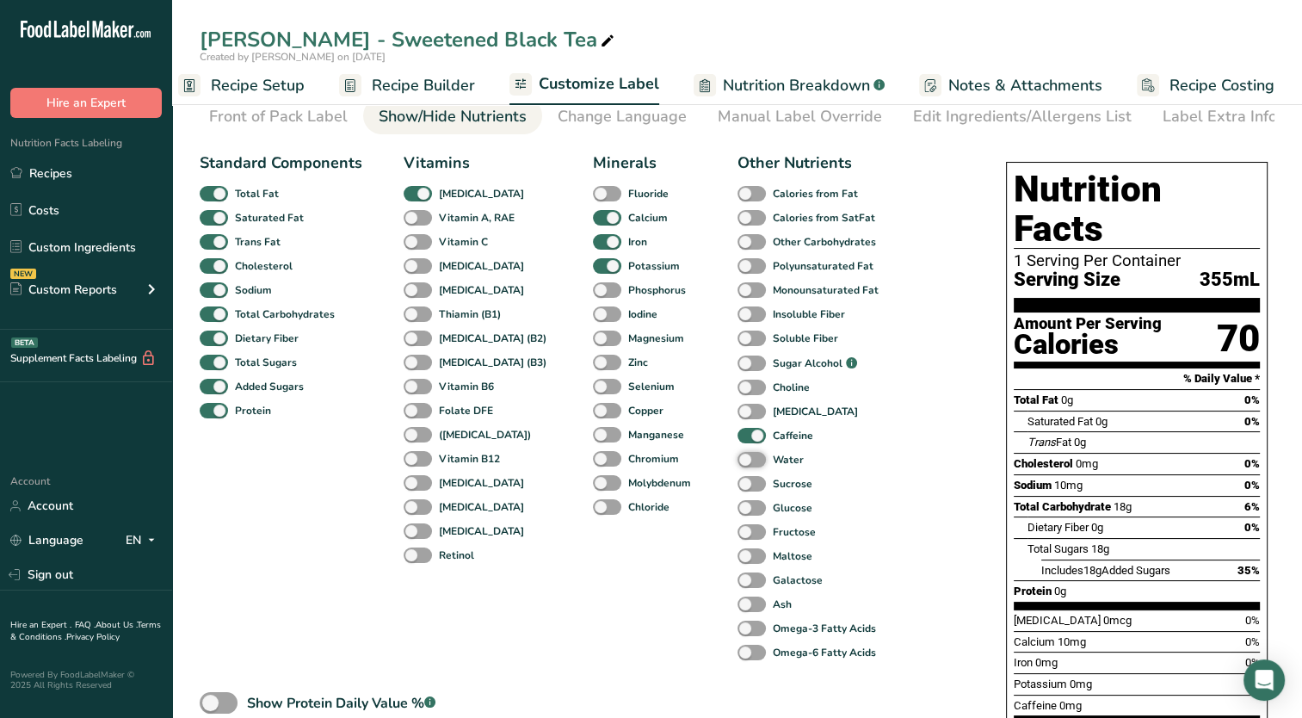
scroll to position [0, 0]
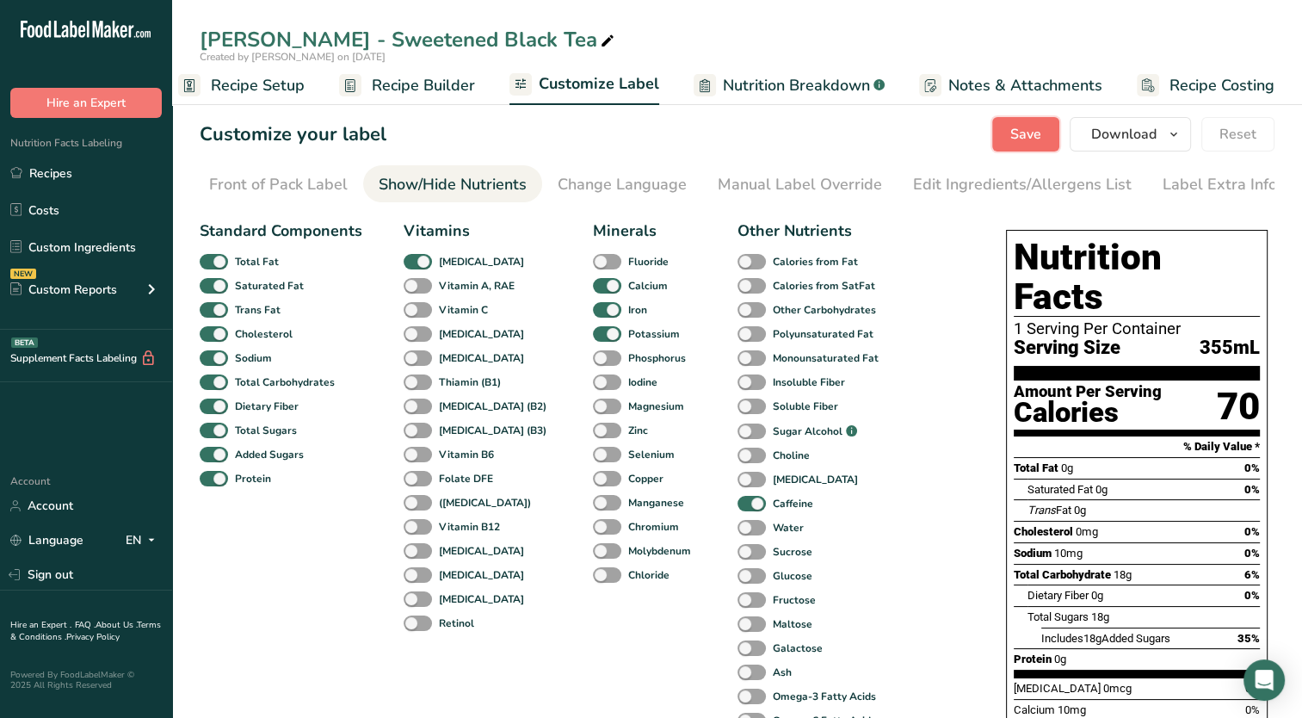
click at [1036, 139] on span "Save" at bounding box center [1026, 134] width 31 height 21
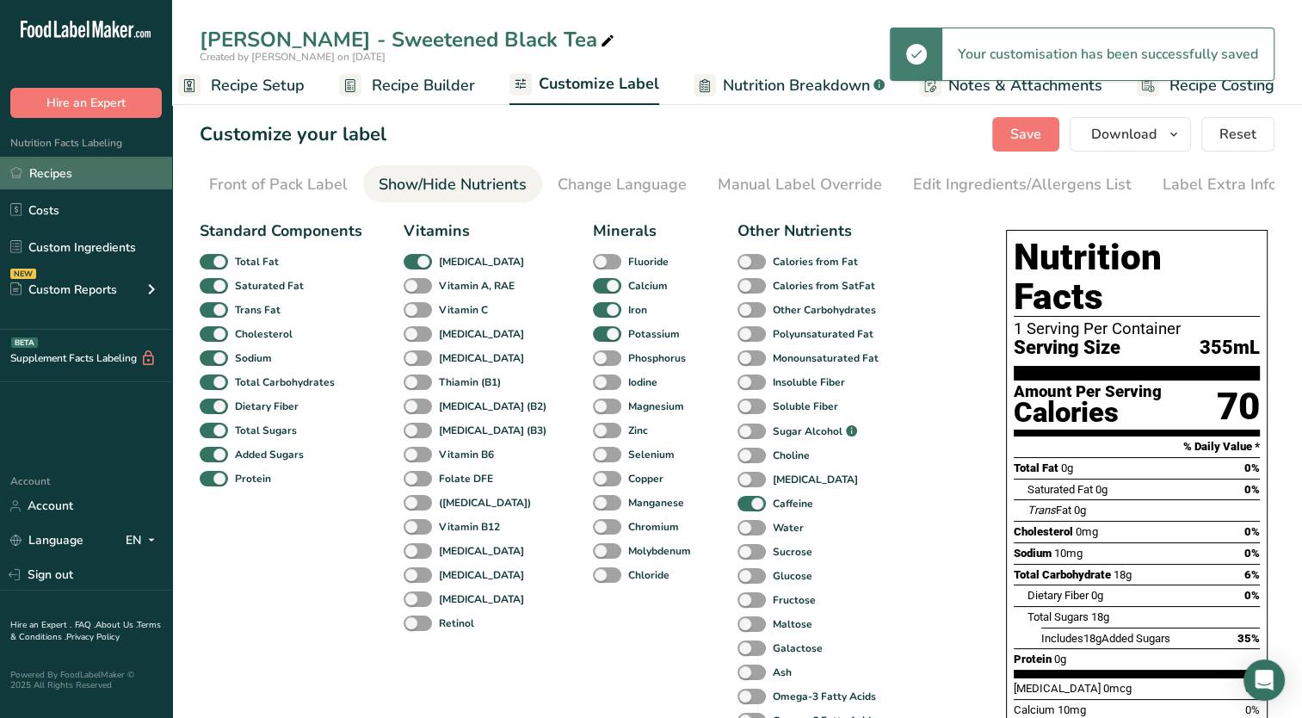
click at [70, 183] on link "Recipes" at bounding box center [86, 173] width 172 height 33
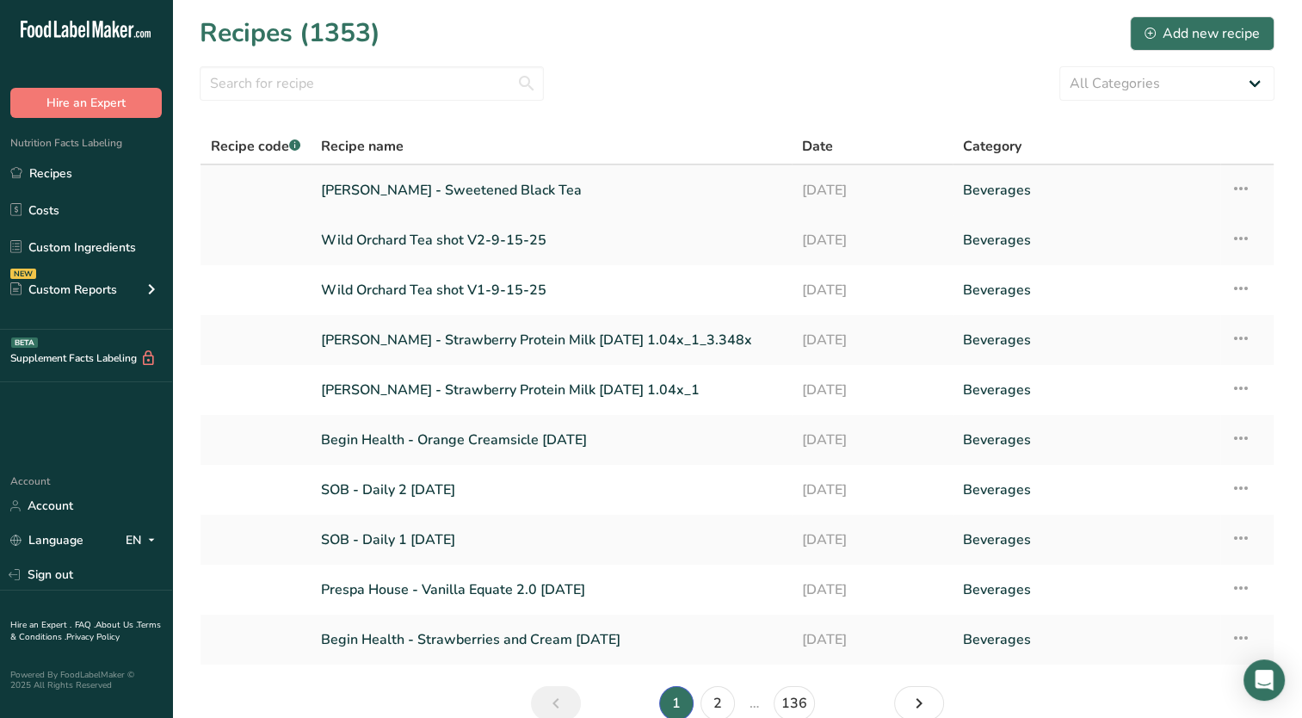
click at [483, 188] on link "[PERSON_NAME] - Sweetened Black Tea" at bounding box center [551, 190] width 461 height 36
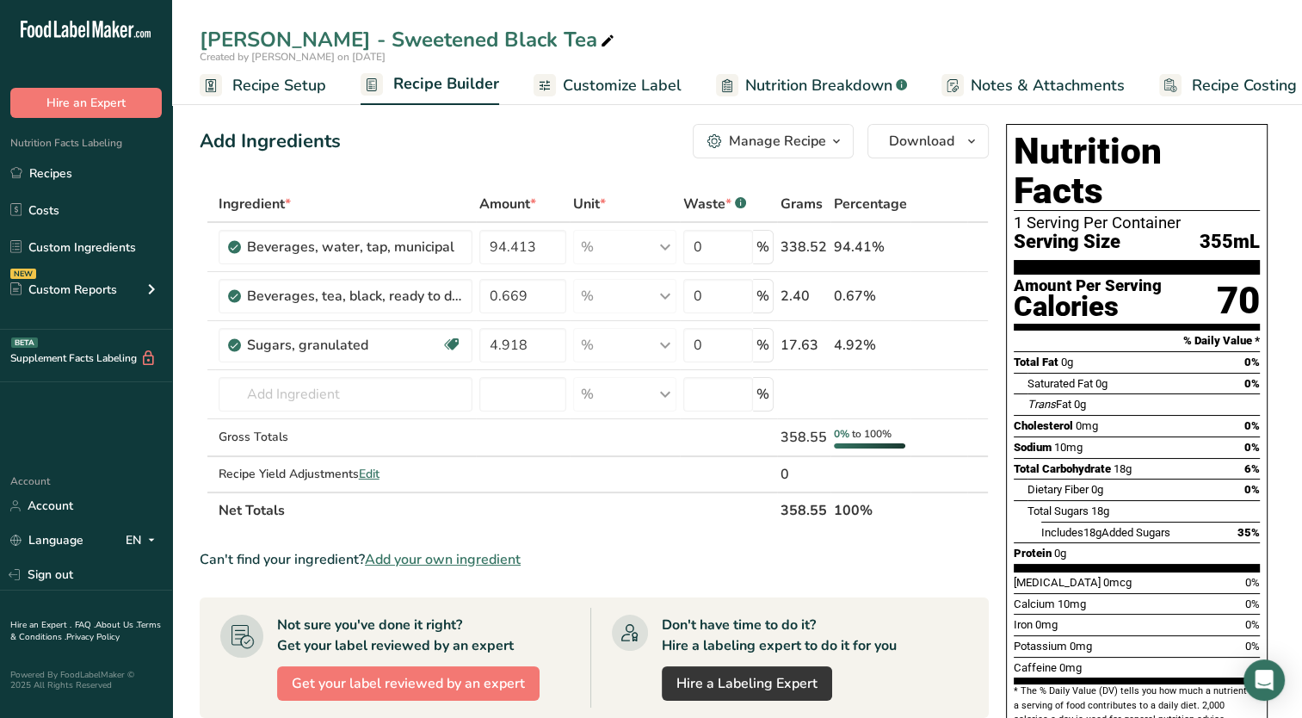
click at [600, 46] on icon at bounding box center [607, 41] width 15 height 24
type input "[PERSON_NAME] - Sweetened Black Tea [DATE]"
click at [799, 142] on div "Manage Recipe" at bounding box center [777, 141] width 97 height 21
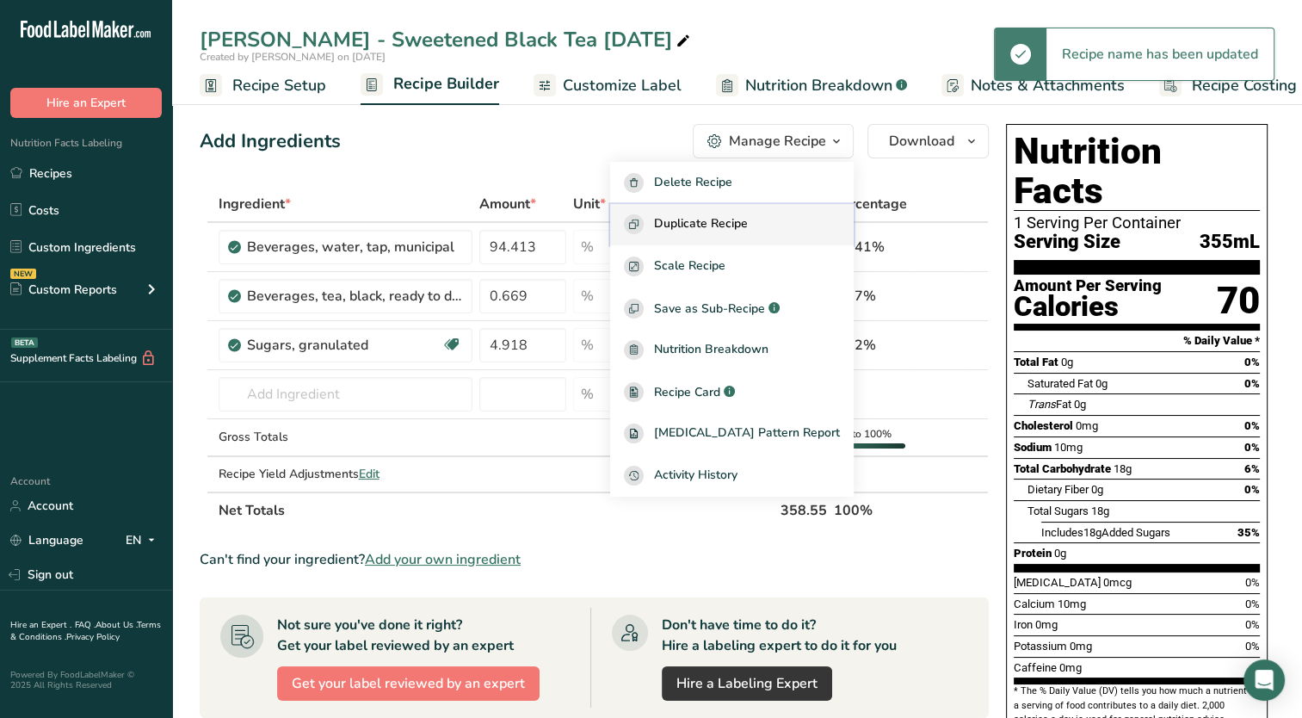
click at [748, 219] on span "Duplicate Recipe" at bounding box center [701, 224] width 94 height 20
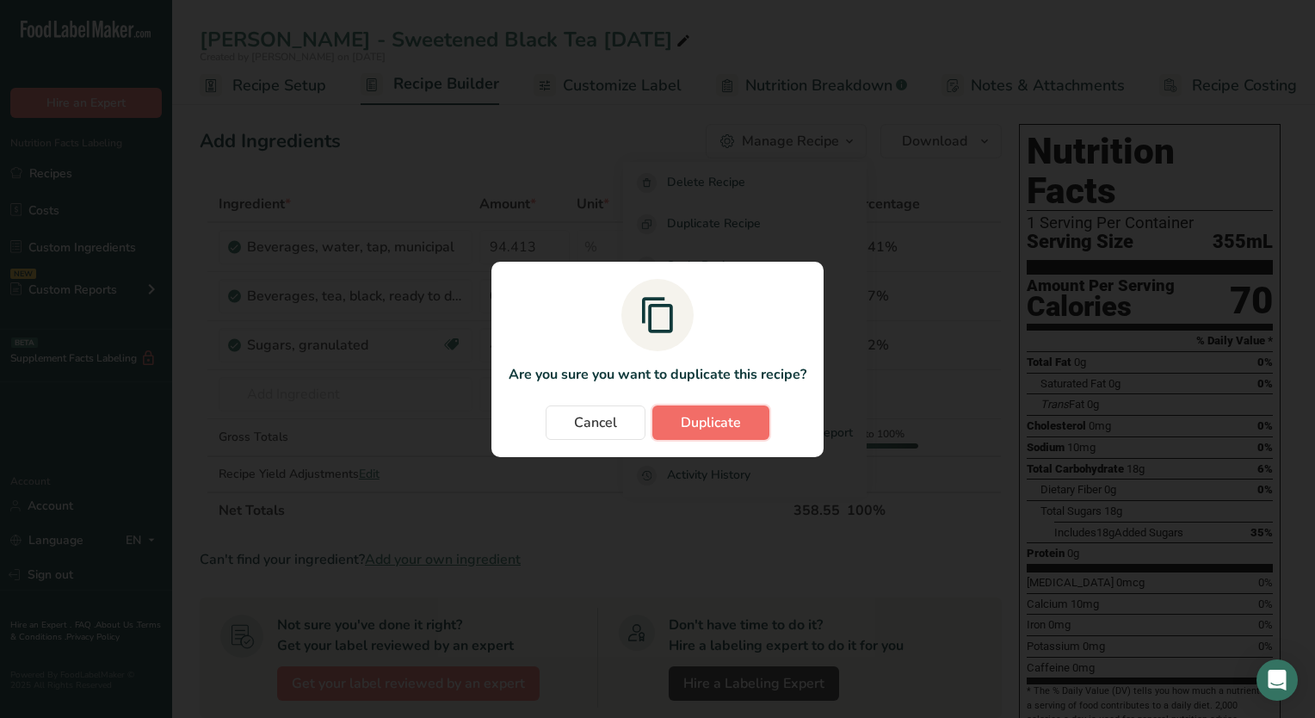
click at [735, 422] on span "Duplicate" at bounding box center [711, 422] width 60 height 21
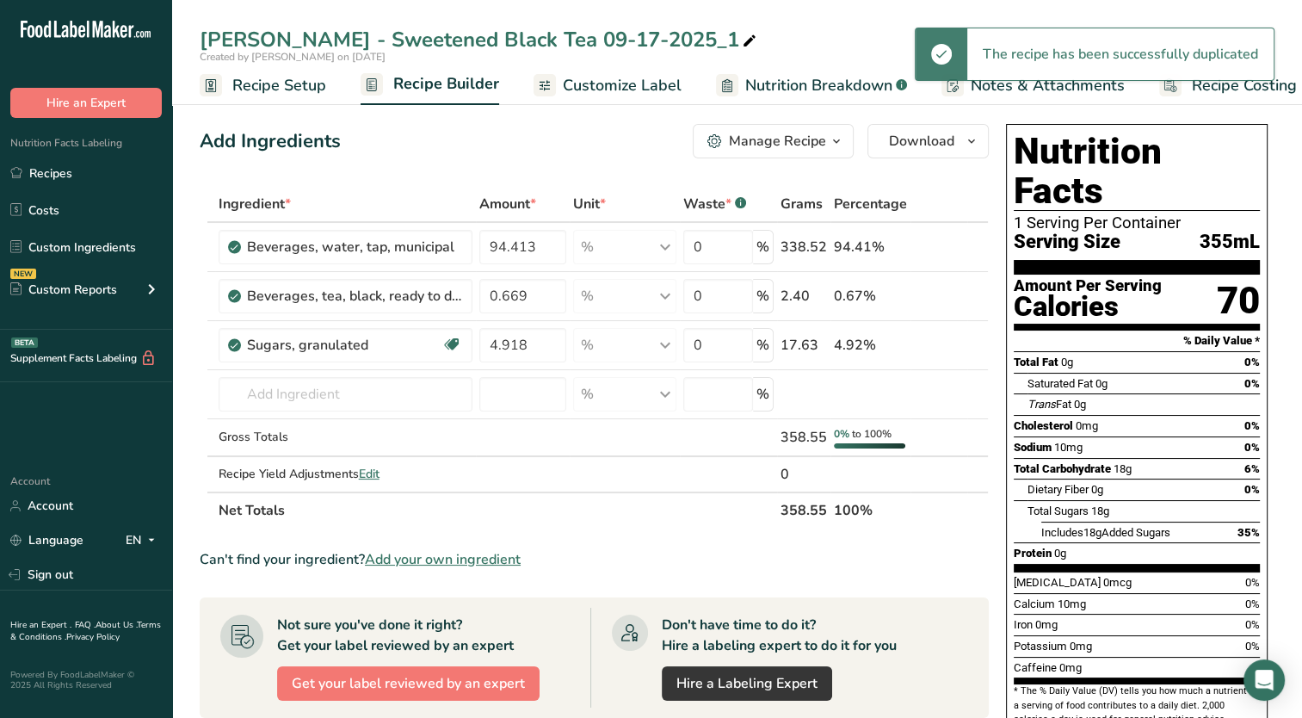
click at [742, 45] on icon at bounding box center [749, 41] width 15 height 24
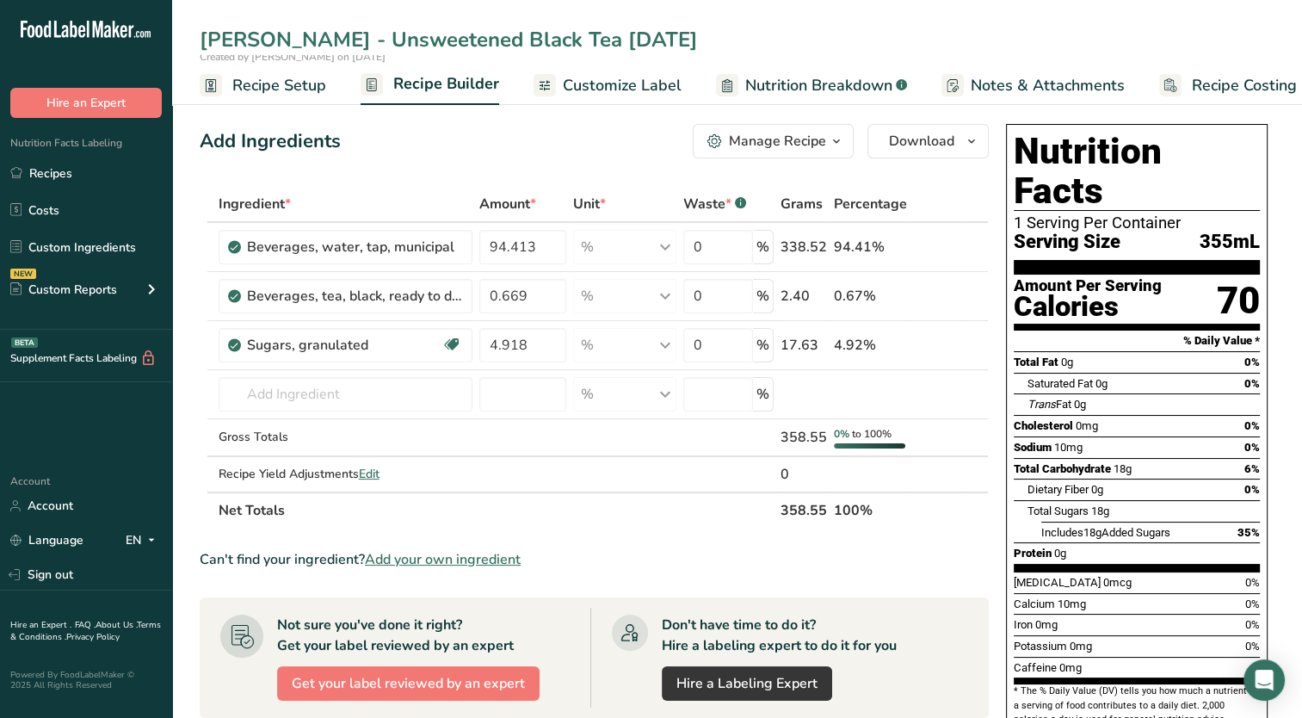
type input "[PERSON_NAME] - Unsweetened Black Tea [DATE]"
click at [537, 158] on div "Add Ingredients Manage Recipe Delete Recipe Duplicate Recipe Scale Recipe Save …" at bounding box center [594, 141] width 789 height 34
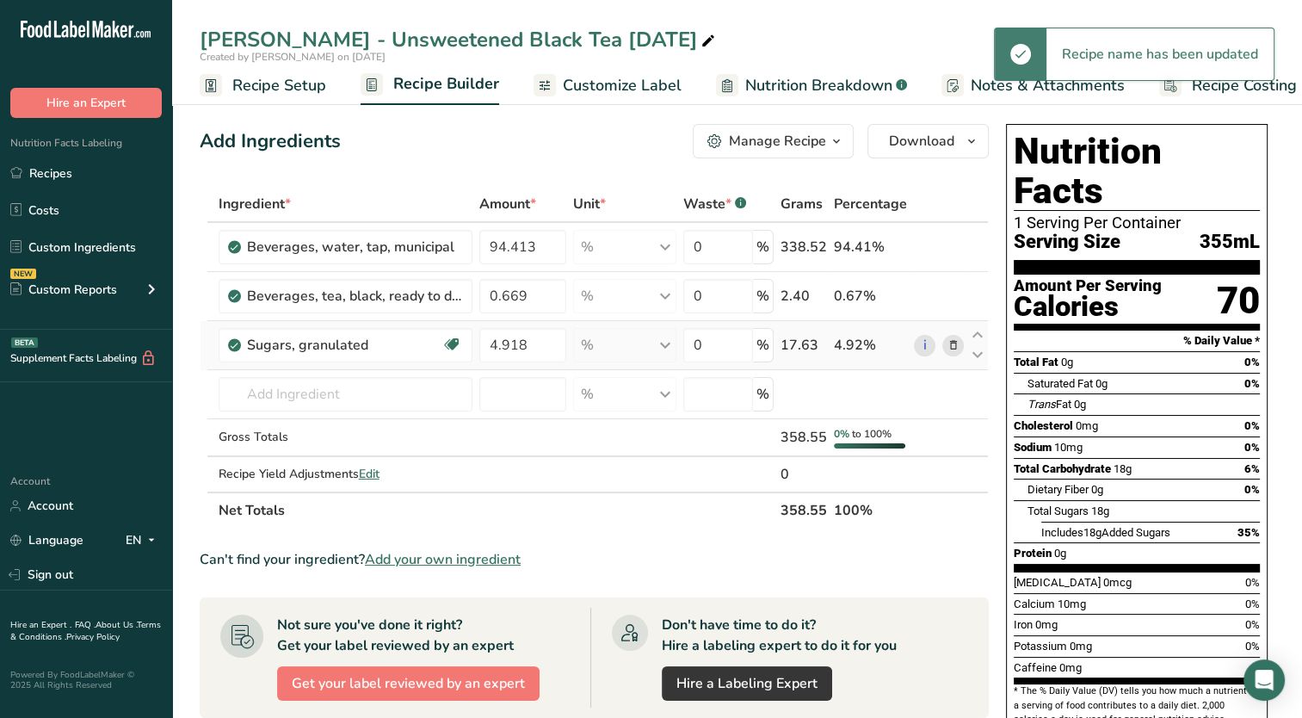
click at [953, 347] on icon at bounding box center [953, 346] width 12 height 18
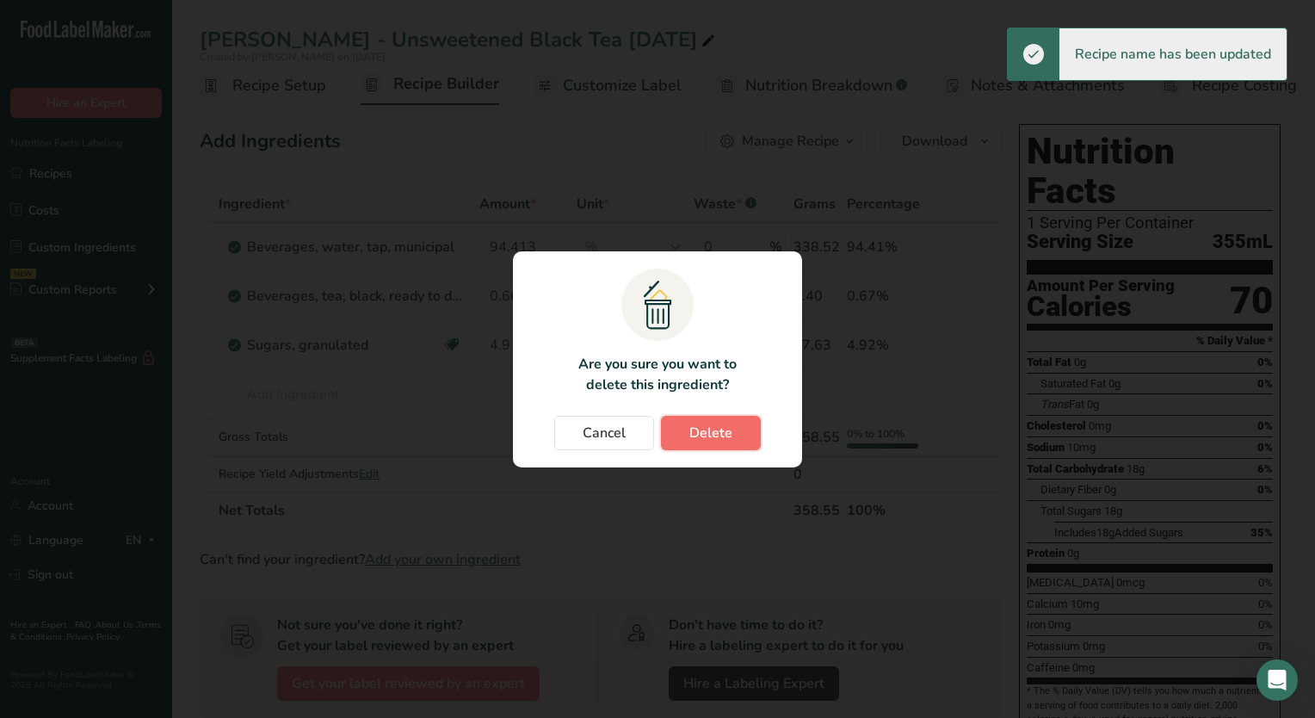
click at [727, 429] on span "Delete" at bounding box center [710, 433] width 43 height 21
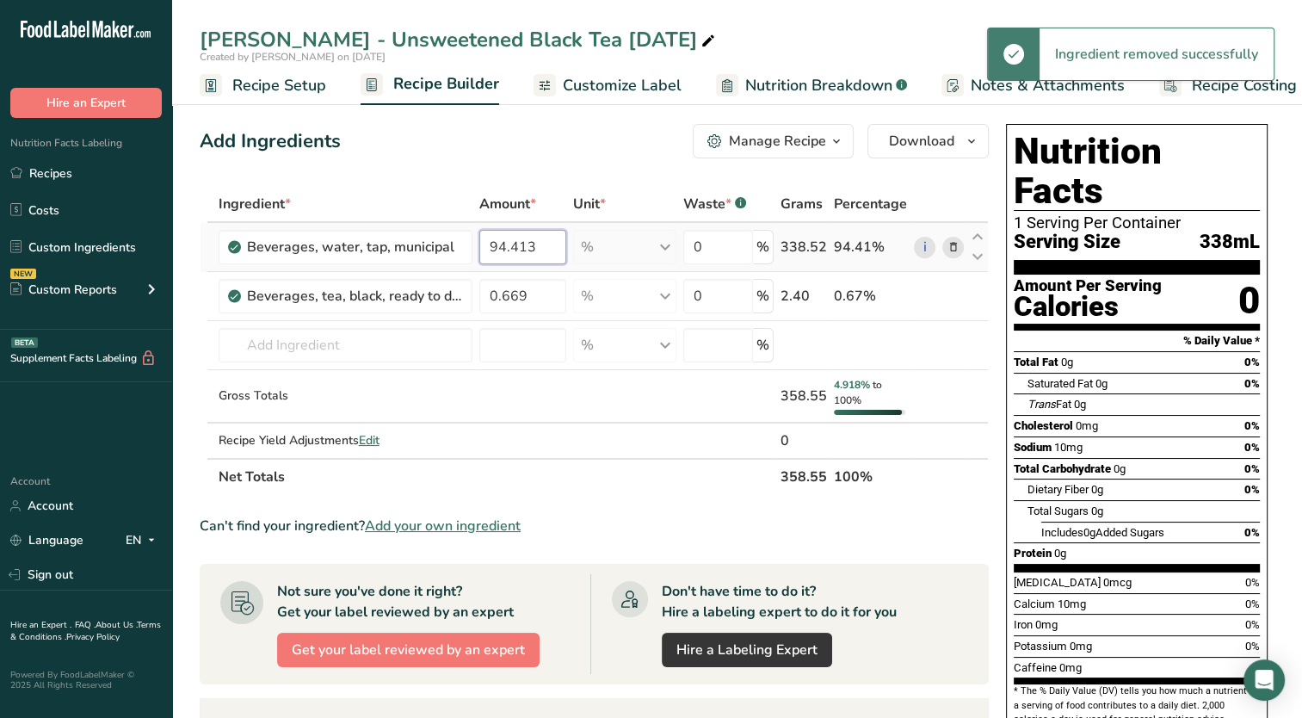
drag, startPoint x: 499, startPoint y: 246, endPoint x: 572, endPoint y: 244, distance: 73.2
click at [572, 244] on tr "Beverages, water, tap, municipal 94.413 % Portions 1 fl oz 1 bottle 8 fl oz 1 l…" at bounding box center [595, 247] width 788 height 49
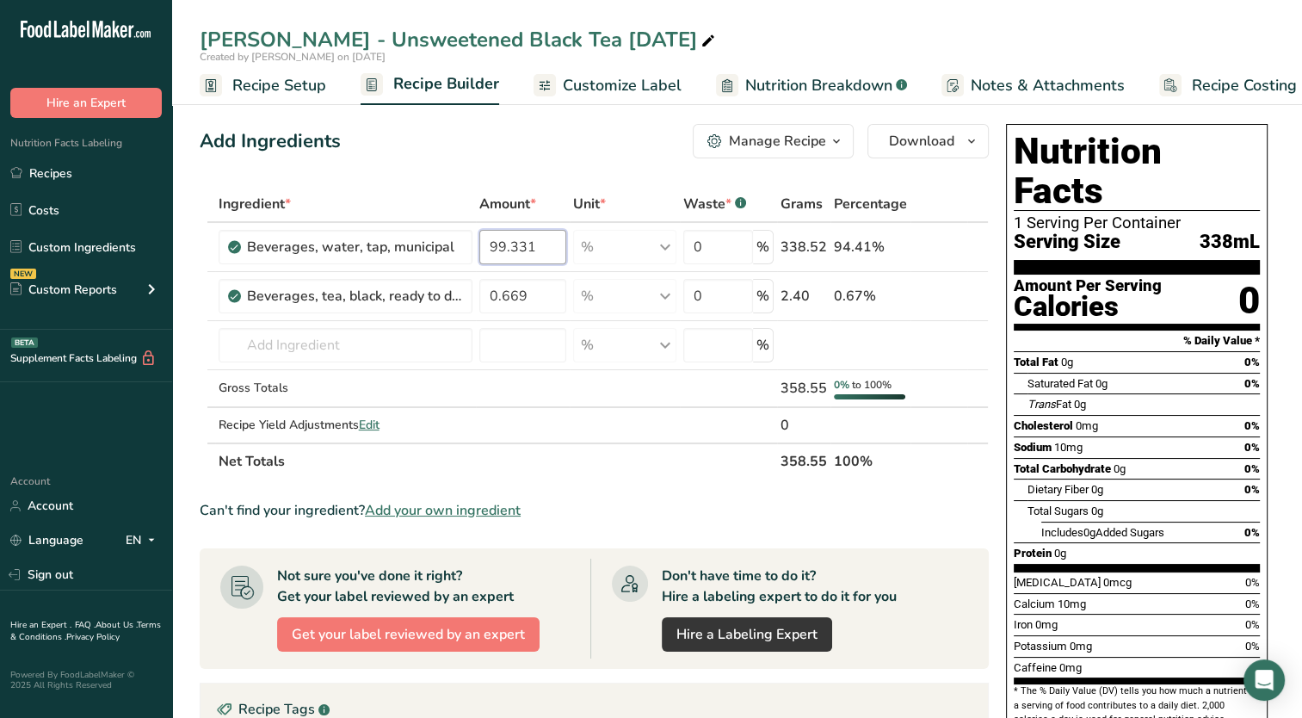
type input "99.331"
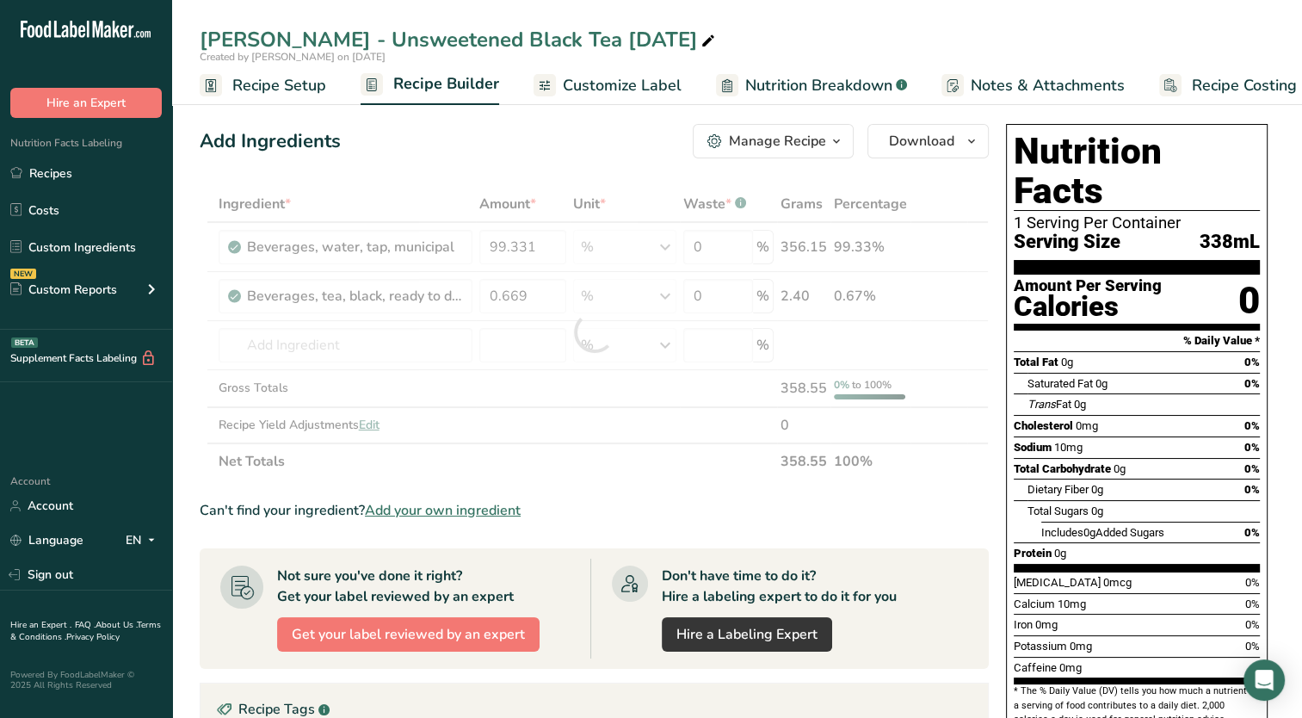
click at [541, 166] on div "Add Ingredients Manage Recipe Delete Recipe Duplicate Recipe Scale Recipe Save …" at bounding box center [600, 612] width 800 height 990
